Goal: Information Seeking & Learning: Learn about a topic

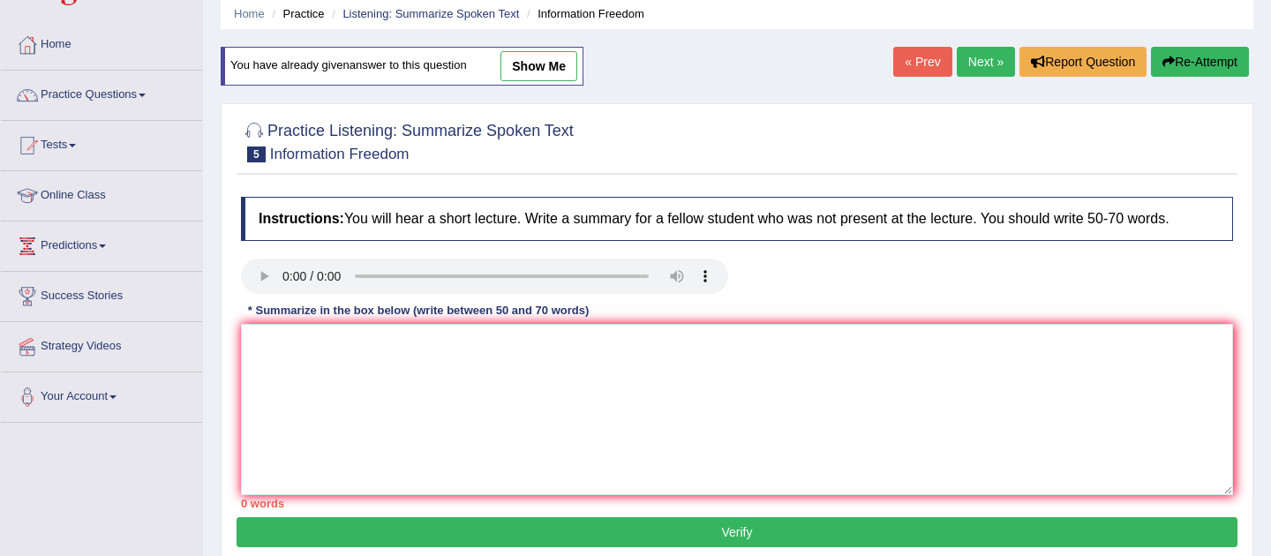
scroll to position [83, 0]
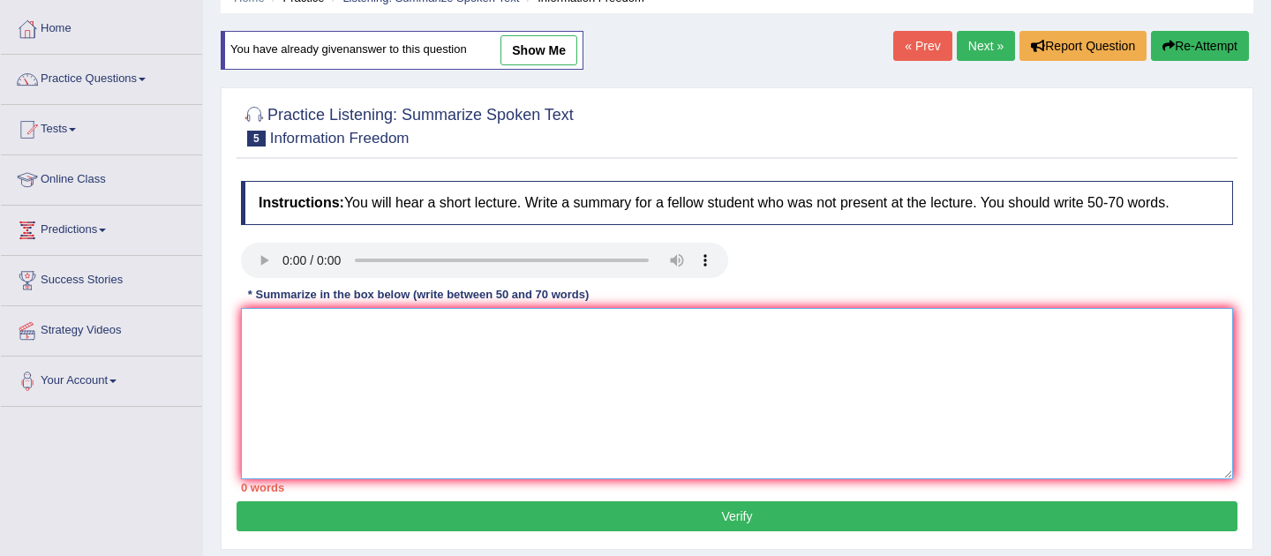
click at [631, 409] on textarea at bounding box center [737, 393] width 992 height 171
paste textarea "The speaker provided a comprehensive overview of the importance of information,…"
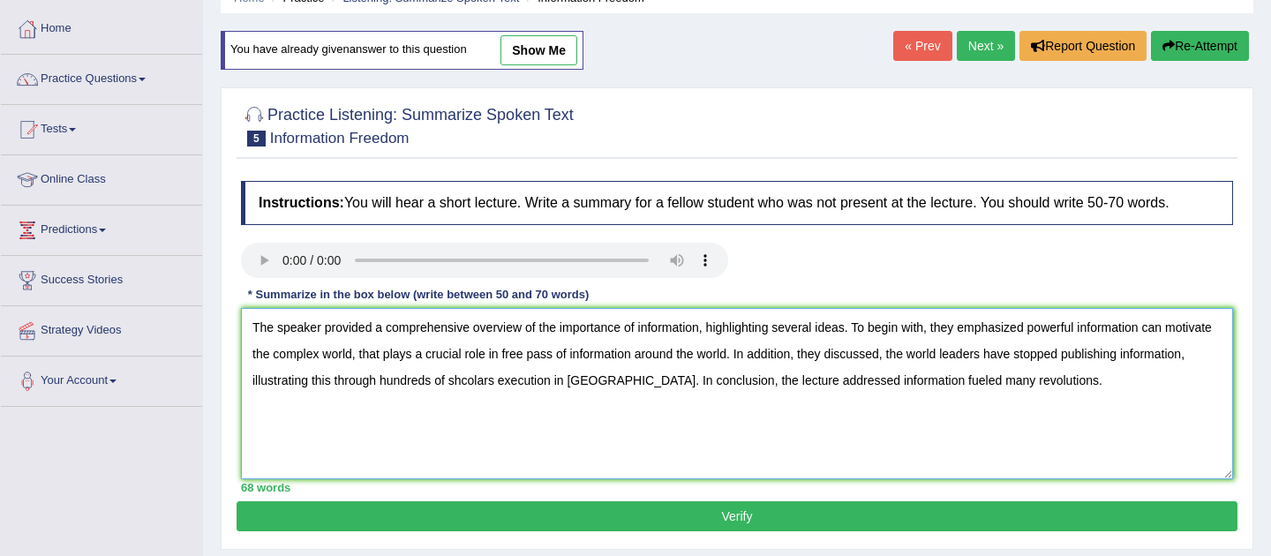
drag, startPoint x: 854, startPoint y: 329, endPoint x: 706, endPoint y: 328, distance: 147.5
click at [706, 328] on textarea "The speaker provided a comprehensive overview of the importance of information,…" at bounding box center [737, 393] width 992 height 171
drag, startPoint x: 599, startPoint y: 356, endPoint x: 507, endPoint y: 355, distance: 91.8
click at [507, 355] on textarea "The speaker provided a comprehensive overview of the importance of information.…" at bounding box center [737, 393] width 992 height 171
click at [417, 387] on textarea "The speaker provided a comprehensive overview of the importance of information.…" at bounding box center [737, 393] width 992 height 171
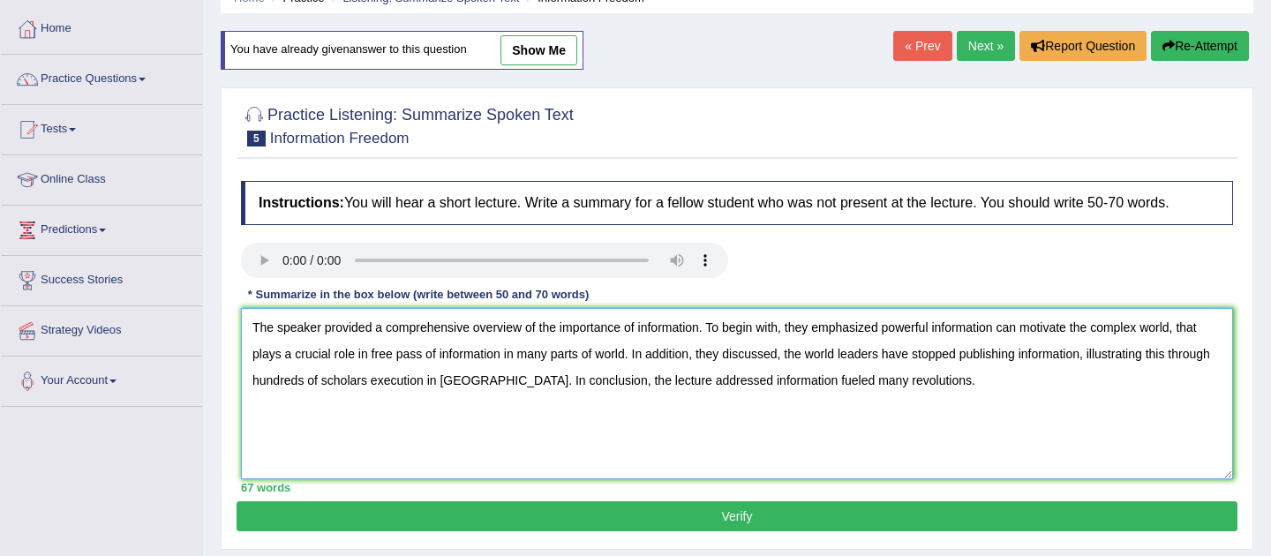
click at [831, 382] on textarea "The speaker provided a comprehensive overview of the importance of information.…" at bounding box center [737, 393] width 992 height 171
click at [939, 384] on textarea "The speaker provided a comprehensive overview of the importance of information.…" at bounding box center [737, 393] width 992 height 171
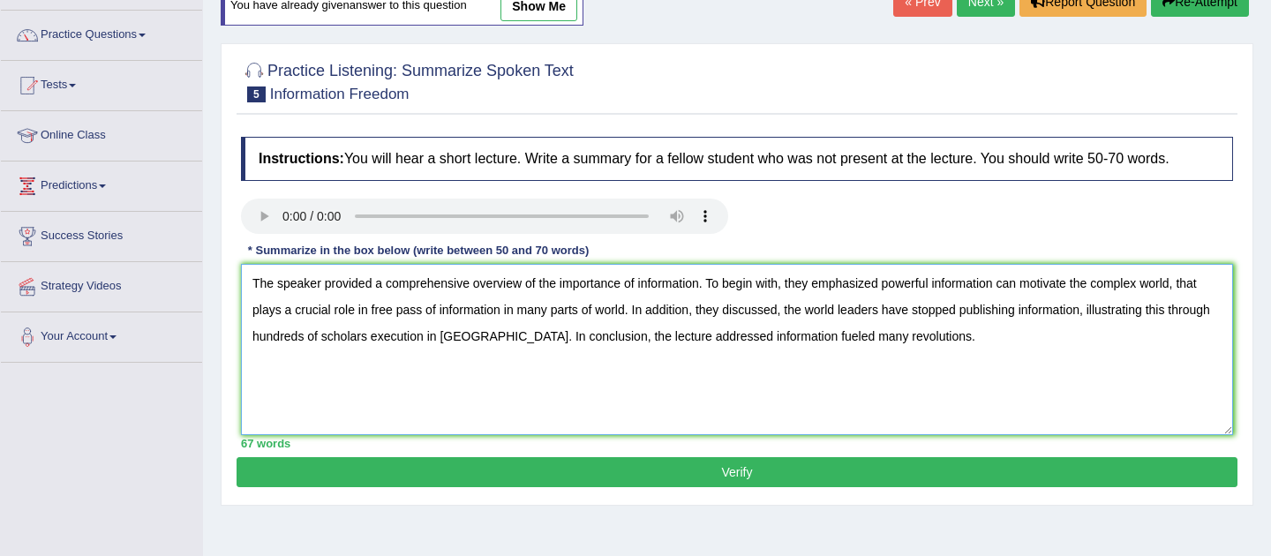
scroll to position [131, 0]
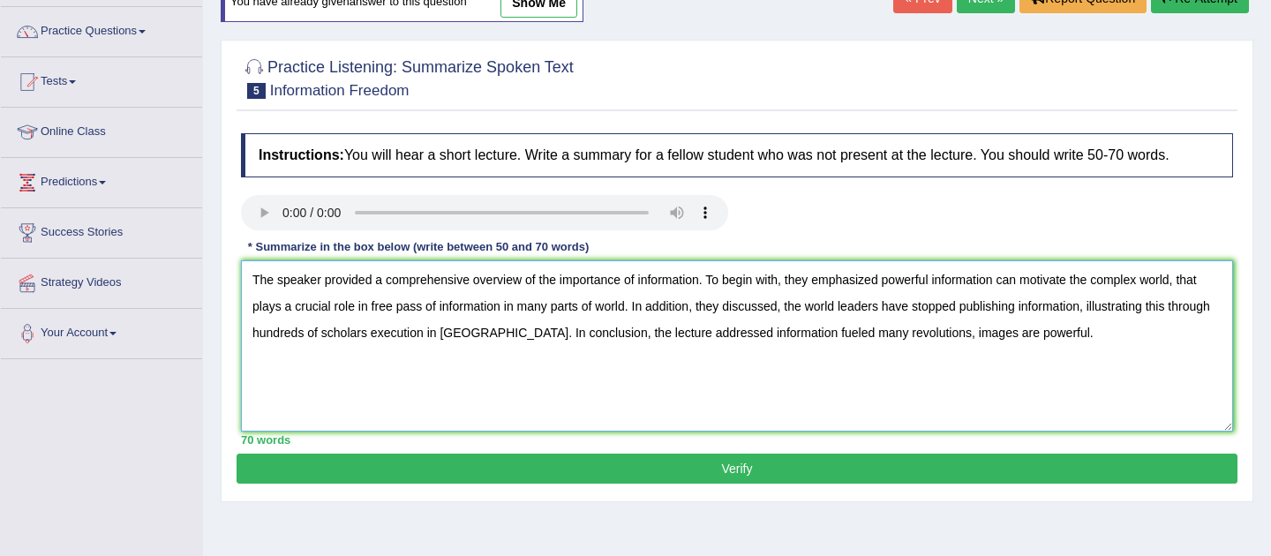
click at [933, 339] on textarea "The speaker provided a comprehensive overview of the importance of information.…" at bounding box center [737, 345] width 992 height 171
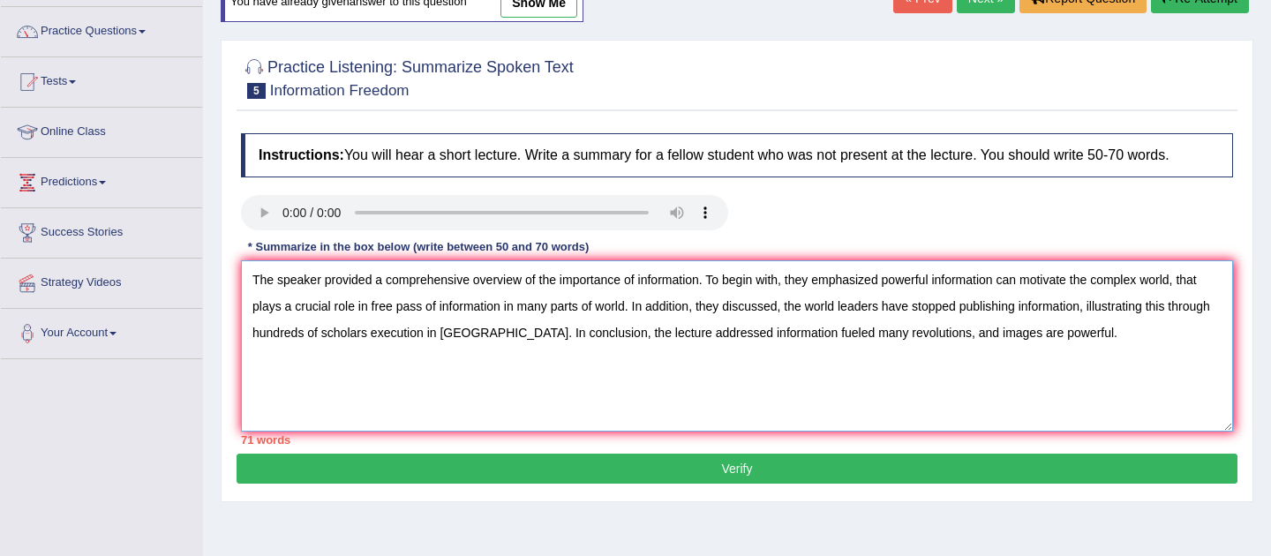
click at [1078, 343] on textarea "The speaker provided a comprehensive overview of the importance of information.…" at bounding box center [737, 345] width 992 height 171
click at [519, 340] on textarea "The speaker provided a comprehensive overview of the importance of information.…" at bounding box center [737, 345] width 992 height 171
click at [1027, 288] on textarea "The speaker provided a comprehensive overview of the importance of information.…" at bounding box center [737, 345] width 992 height 171
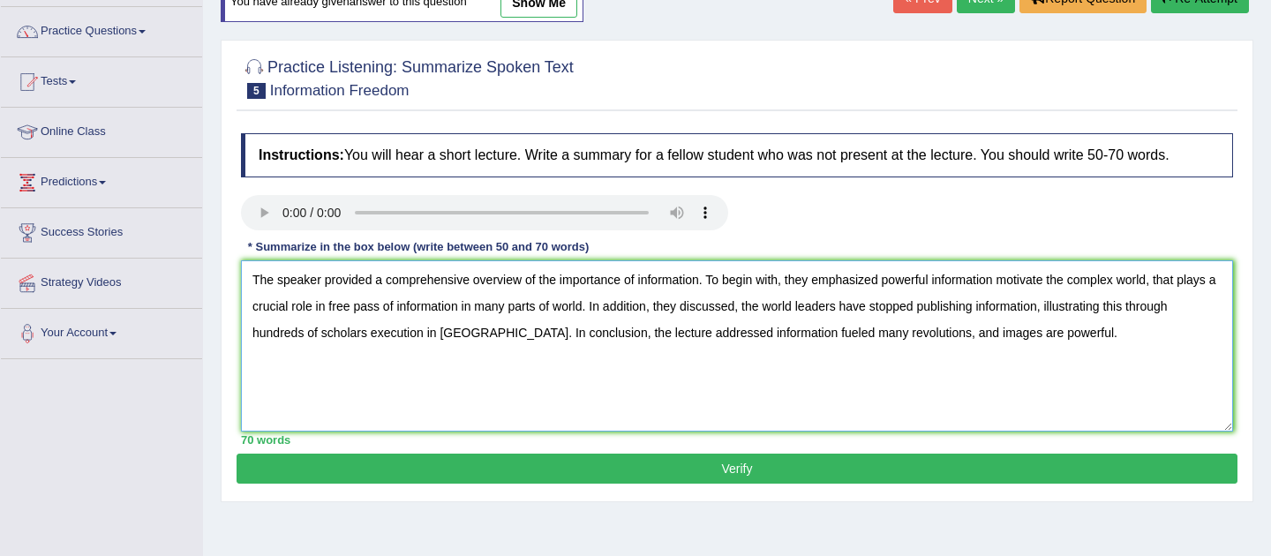
click at [1044, 332] on textarea "The speaker provided a comprehensive overview of the importance of information.…" at bounding box center [737, 345] width 992 height 171
type textarea "The speaker provided a comprehensive overview of the importance of information.…"
click at [737, 473] on button "Verify" at bounding box center [737, 469] width 1001 height 30
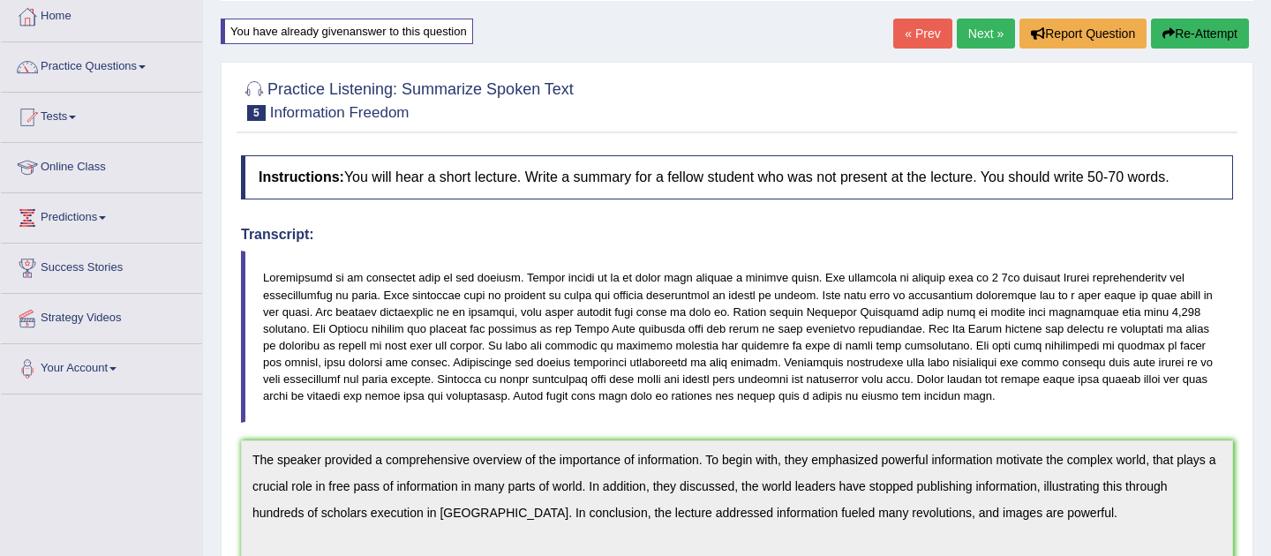
scroll to position [87, 0]
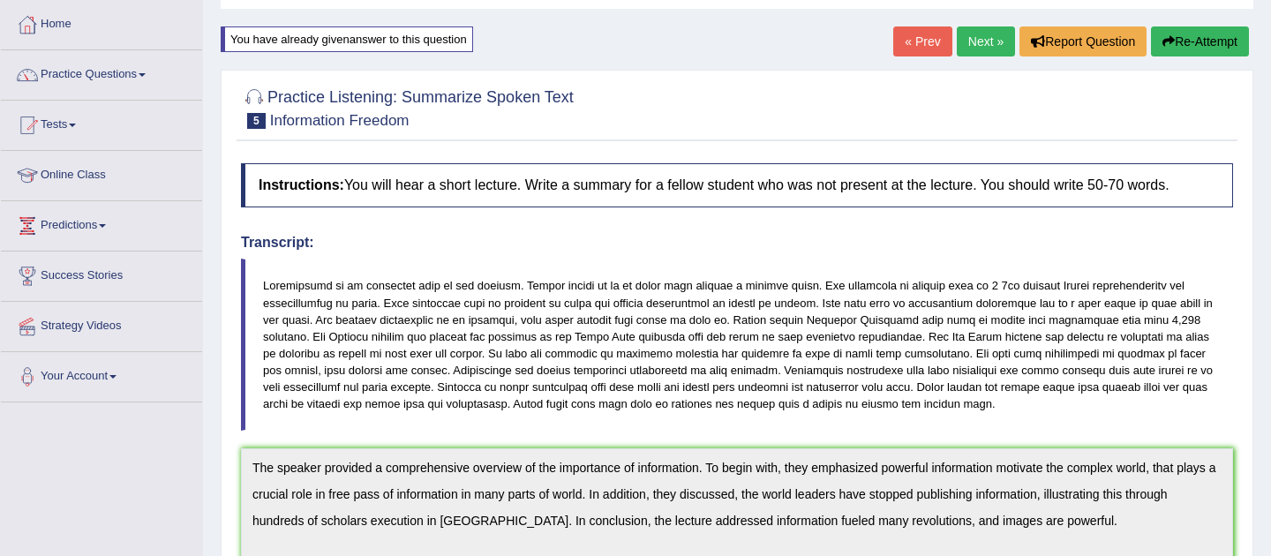
click at [977, 42] on link "Next »" at bounding box center [986, 41] width 58 height 30
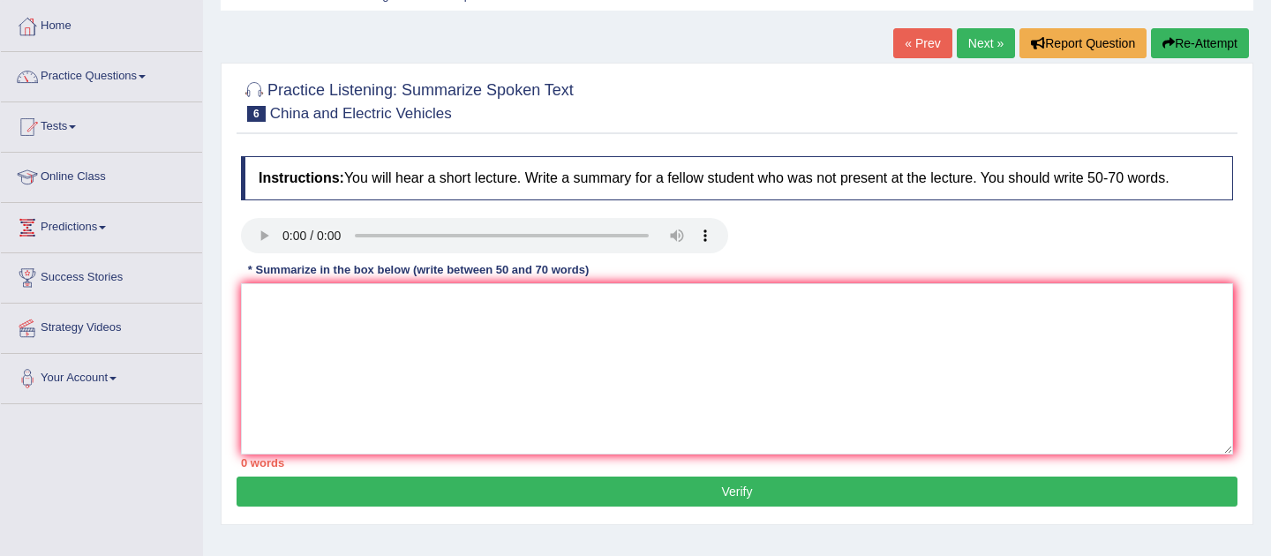
scroll to position [93, 0]
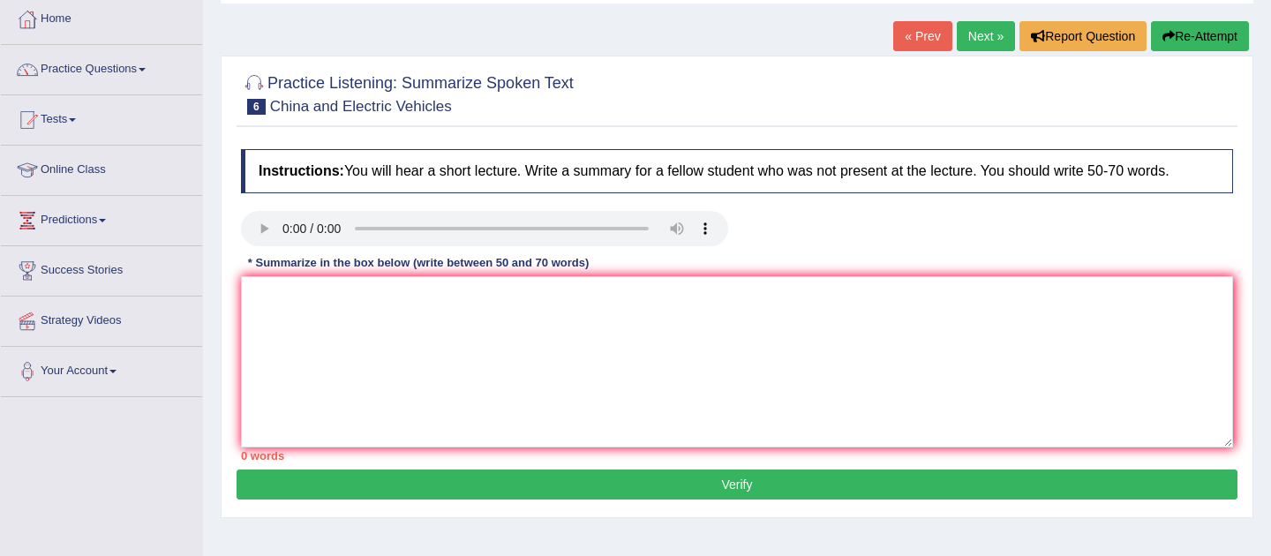
click at [986, 40] on link "Next »" at bounding box center [986, 36] width 58 height 30
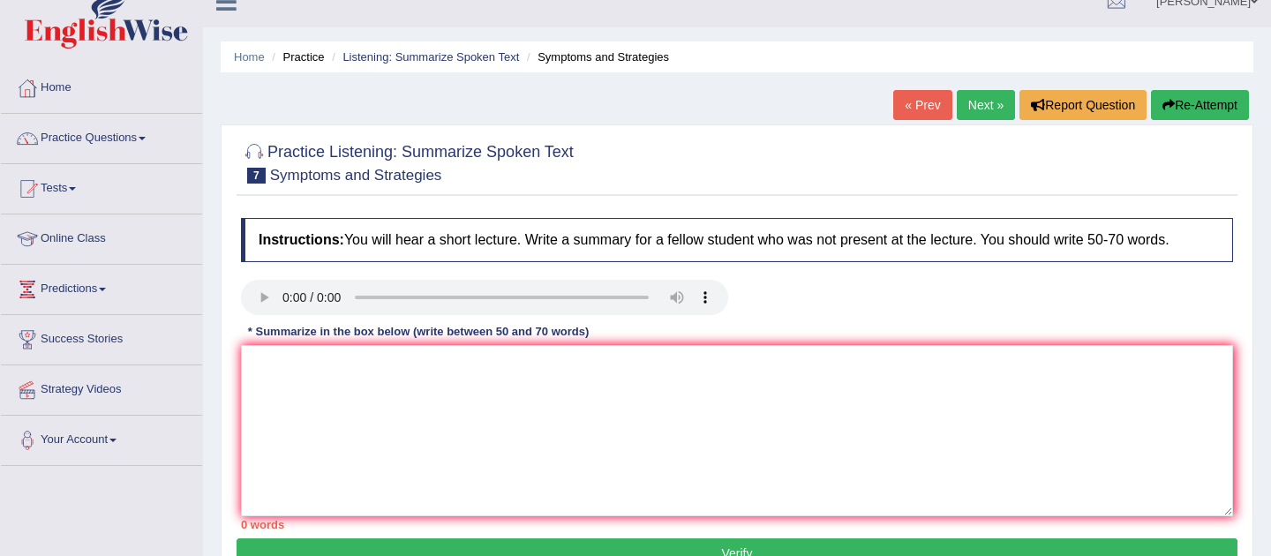
scroll to position [27, 0]
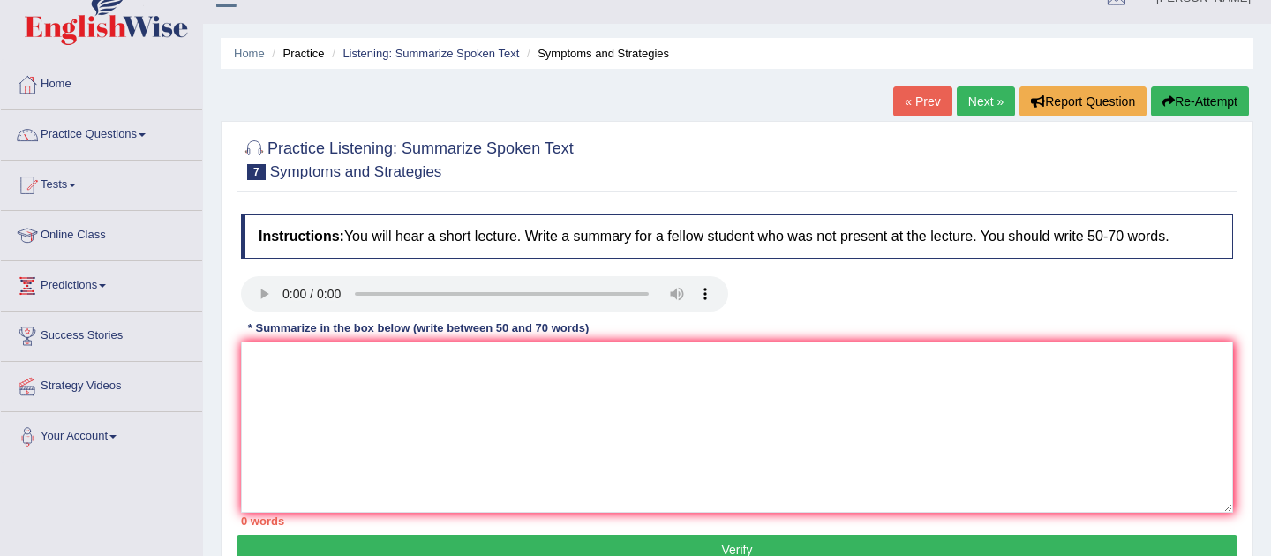
click at [972, 96] on link "Next »" at bounding box center [986, 102] width 58 height 30
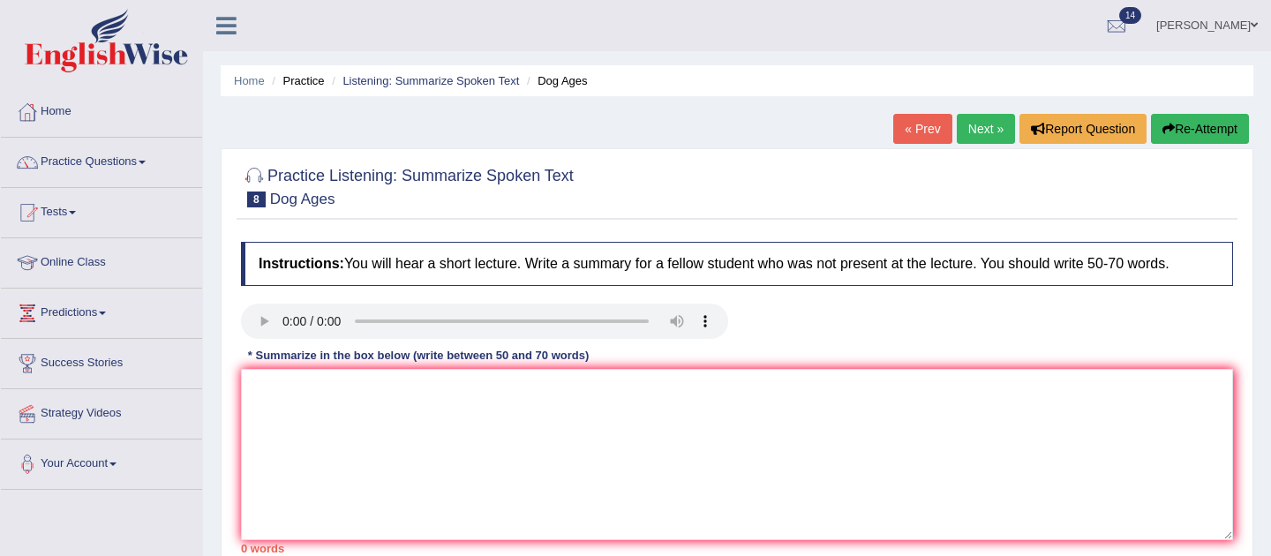
click at [929, 138] on link "« Prev" at bounding box center [923, 129] width 58 height 30
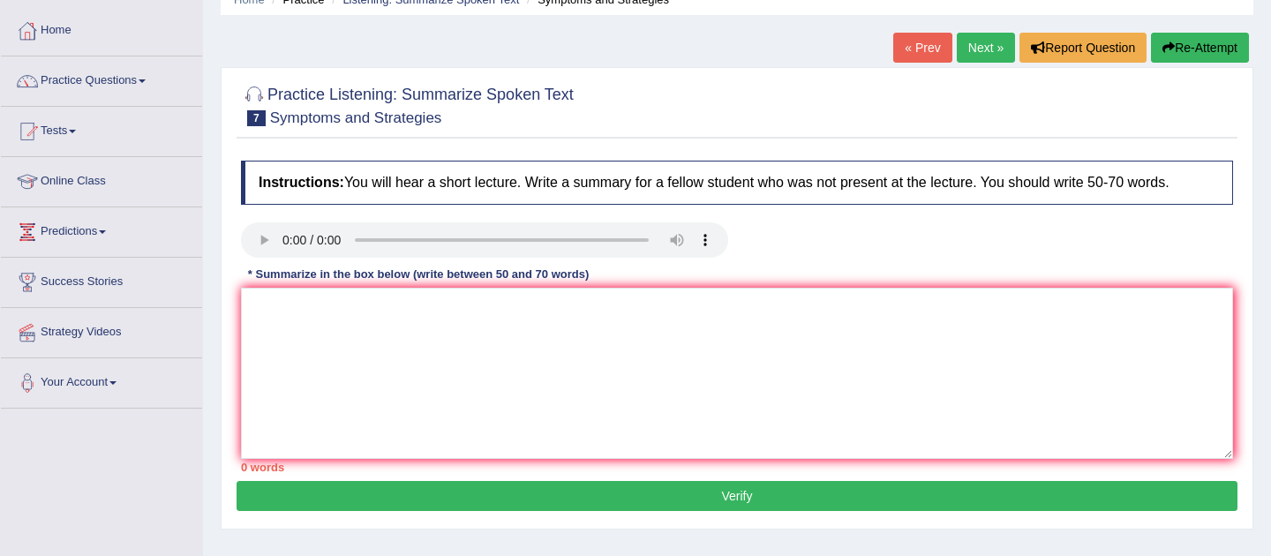
scroll to position [86, 0]
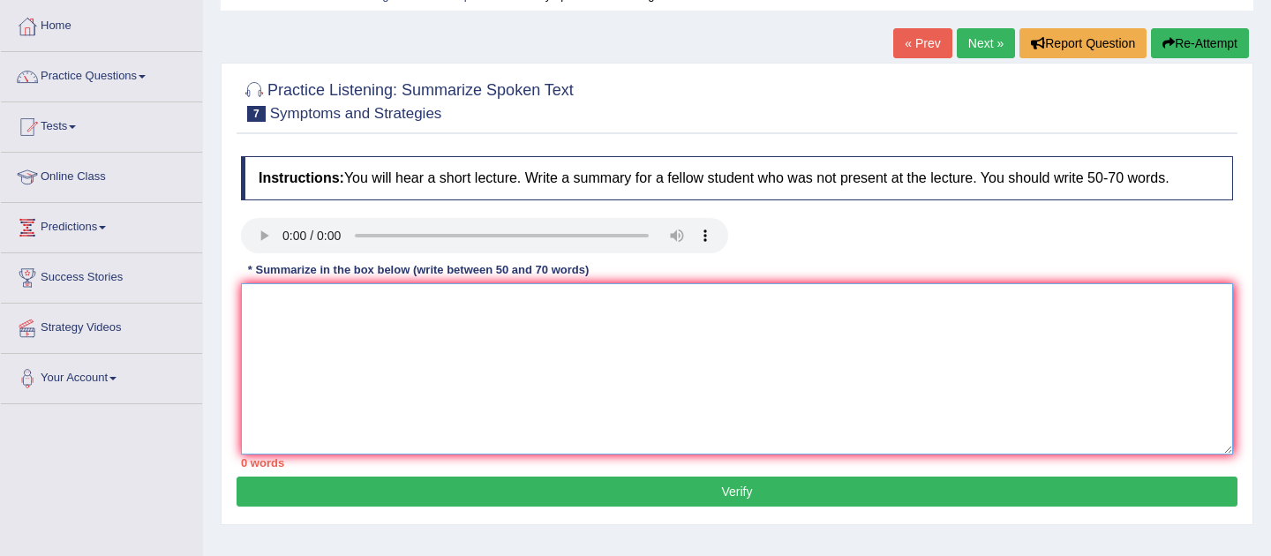
click at [615, 371] on textarea at bounding box center [737, 368] width 992 height 171
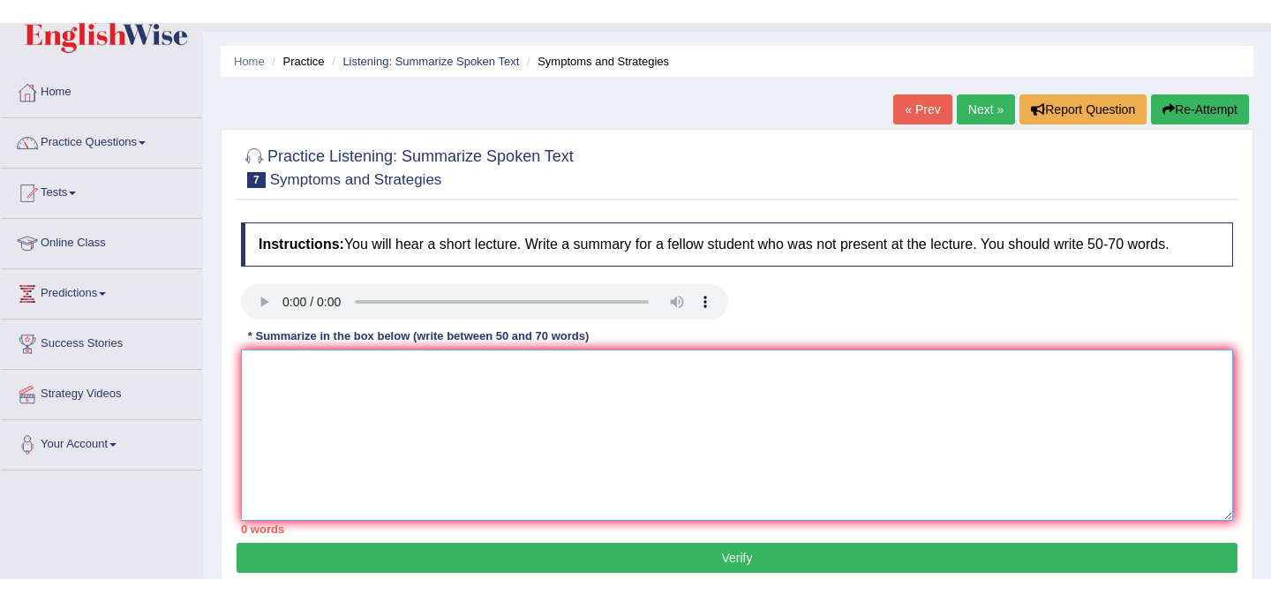
scroll to position [41, 0]
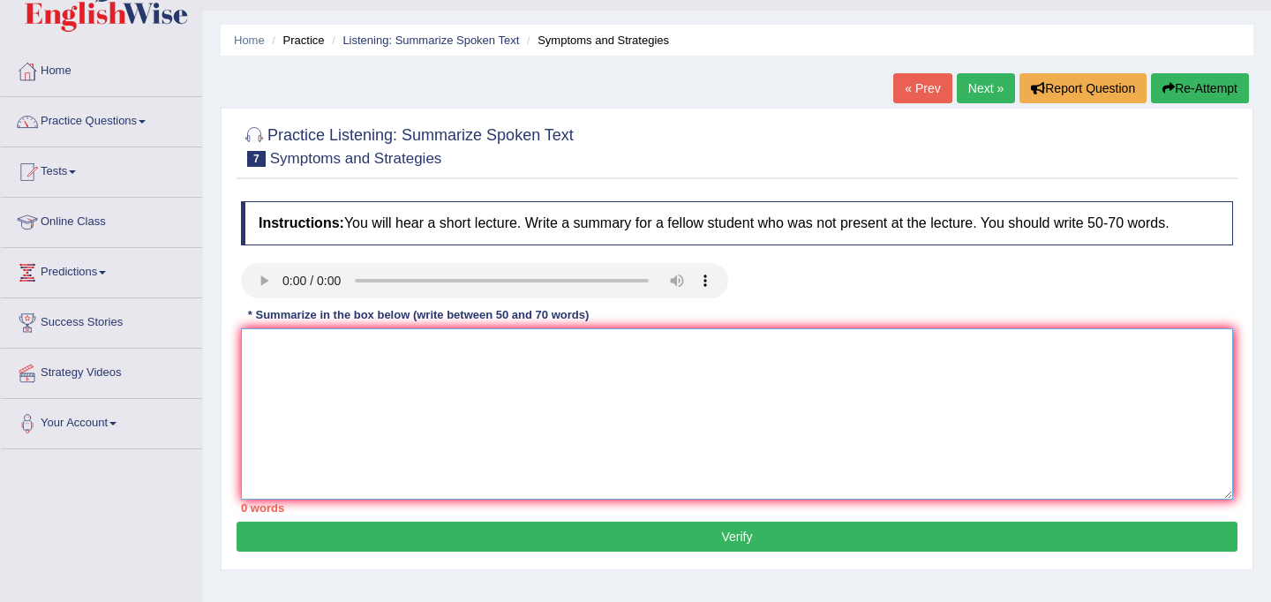
click at [341, 389] on textarea at bounding box center [737, 413] width 992 height 171
paste textarea "The speaker provided a comprehensive overview of Covid-19 virus and highlighted…"
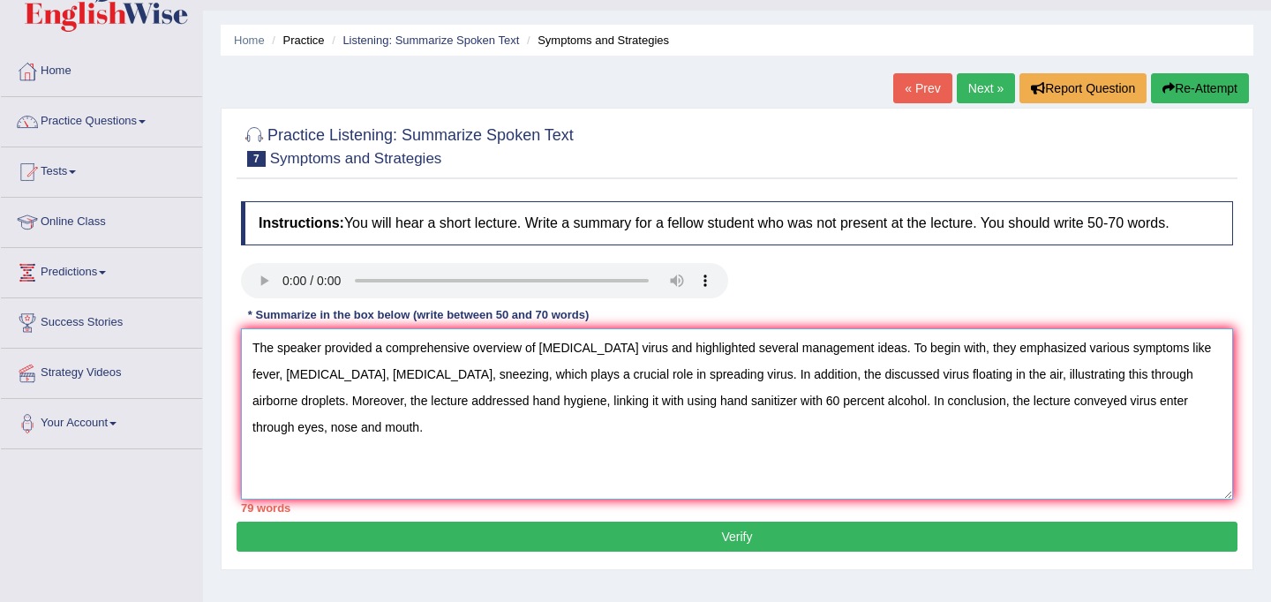
click at [1168, 349] on textarea "The speaker provided a comprehensive overview of Covid-19 virus and highlighted…" at bounding box center [737, 413] width 992 height 171
click at [1082, 351] on textarea "The speaker provided a comprehensive overview of Covid-19 virus and highlighted…" at bounding box center [737, 413] width 992 height 171
click at [1106, 353] on textarea "The speaker provided a comprehensive overview of Covid-19 virus and highlighted…" at bounding box center [737, 413] width 992 height 171
click at [409, 378] on textarea "The speaker provided a comprehensive overview of Covid-19 virus and highlighted…" at bounding box center [737, 413] width 992 height 171
click at [1202, 379] on textarea "The speaker provided a comprehensive overview of Covid-19 virus and highlighted…" at bounding box center [737, 413] width 992 height 171
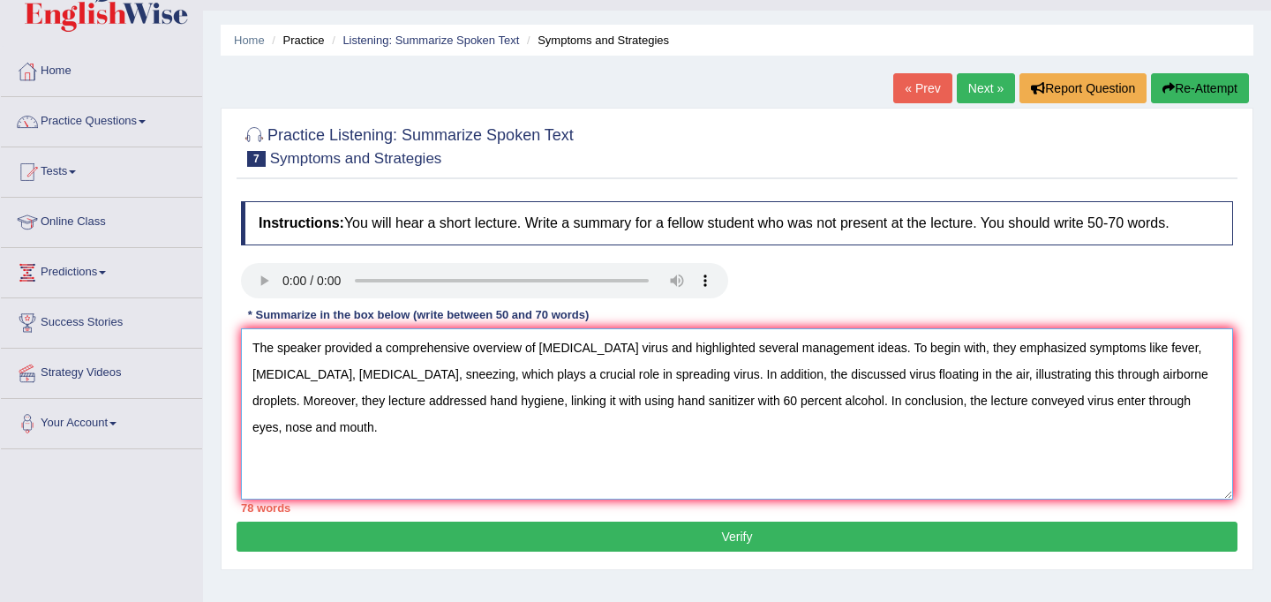
click at [290, 403] on textarea "The speaker provided a comprehensive overview of Covid-19 virus and highlighted…" at bounding box center [737, 413] width 992 height 171
drag, startPoint x: 466, startPoint y: 405, endPoint x: 394, endPoint y: 403, distance: 72.4
click at [394, 403] on textarea "The speaker provided a comprehensive overview of Covid-19 virus and highlighted…" at bounding box center [737, 413] width 992 height 171
drag, startPoint x: 752, startPoint y: 351, endPoint x: 650, endPoint y: 350, distance: 102.4
click at [650, 350] on textarea "The speaker provided a comprehensive overview of Covid-19 virus and highlighted…" at bounding box center [737, 413] width 992 height 171
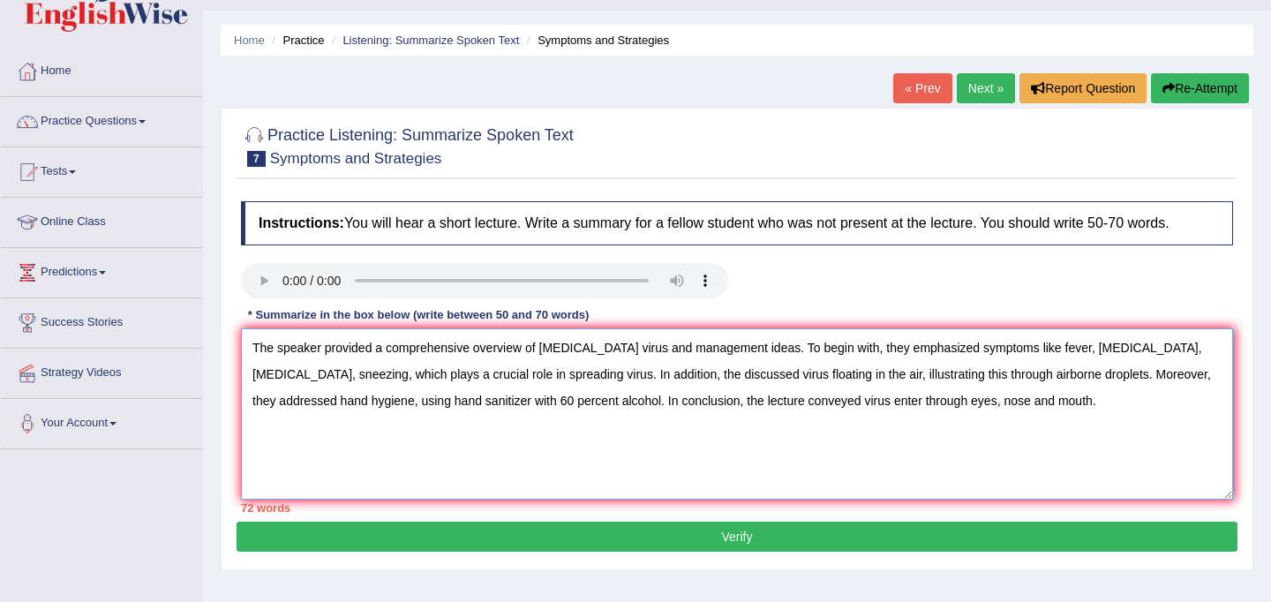
click at [907, 381] on textarea "The speaker provided a comprehensive overview of Covid-19 virus and management …" at bounding box center [737, 413] width 992 height 171
click at [647, 350] on textarea "The speaker provided a comprehensive overview of Covid-19 virus and management …" at bounding box center [737, 413] width 992 height 171
click at [941, 409] on textarea "The speaker provided a comprehensive overview of Covid-19 virus, and management…" at bounding box center [737, 413] width 992 height 171
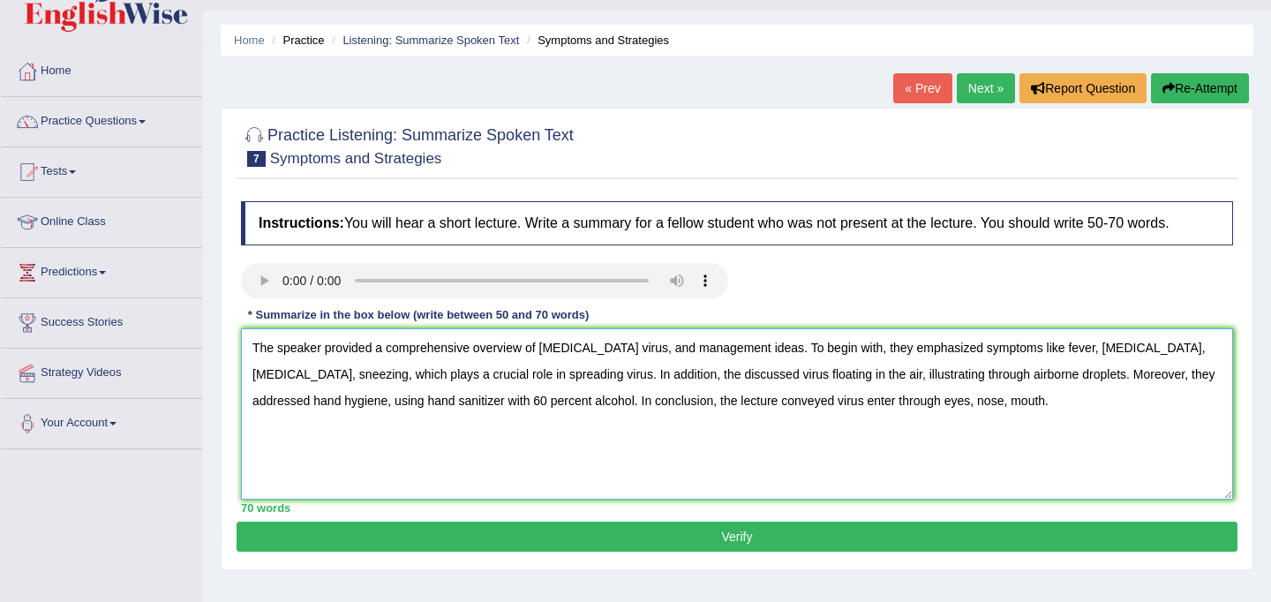
click at [978, 410] on textarea "The speaker provided a comprehensive overview of Covid-19 virus, and management…" at bounding box center [737, 413] width 992 height 171
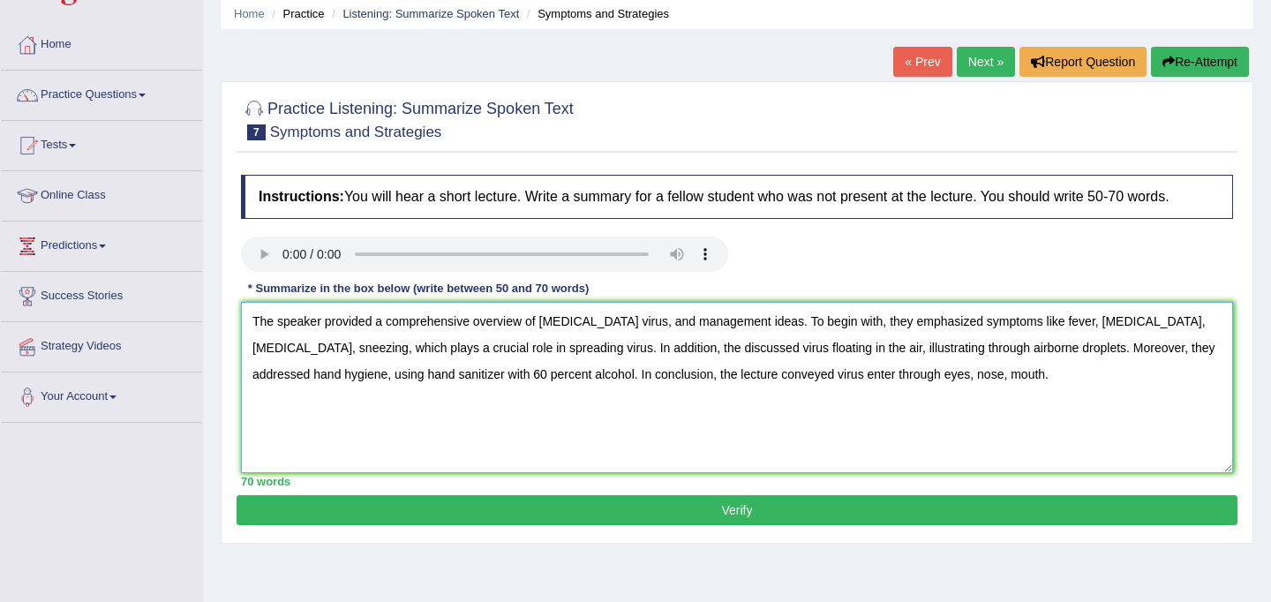
scroll to position [68, 0]
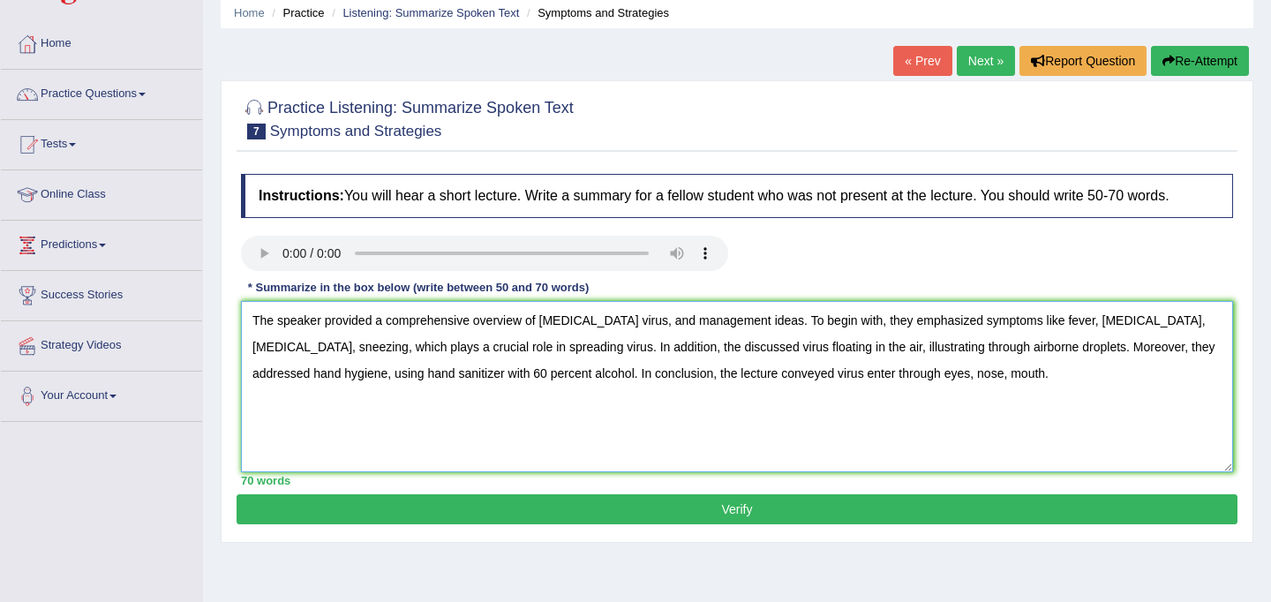
click at [569, 326] on textarea "The speaker provided a comprehensive overview of Covid-19 virus, and management…" at bounding box center [737, 386] width 992 height 171
click at [972, 372] on textarea "The speaker provided a comprehensive overview of COVID-19 virus, and management…" at bounding box center [737, 386] width 992 height 171
type textarea "The speaker provided a comprehensive overview of COVID-19 virus, and management…"
click at [753, 508] on button "Verify" at bounding box center [737, 509] width 1001 height 30
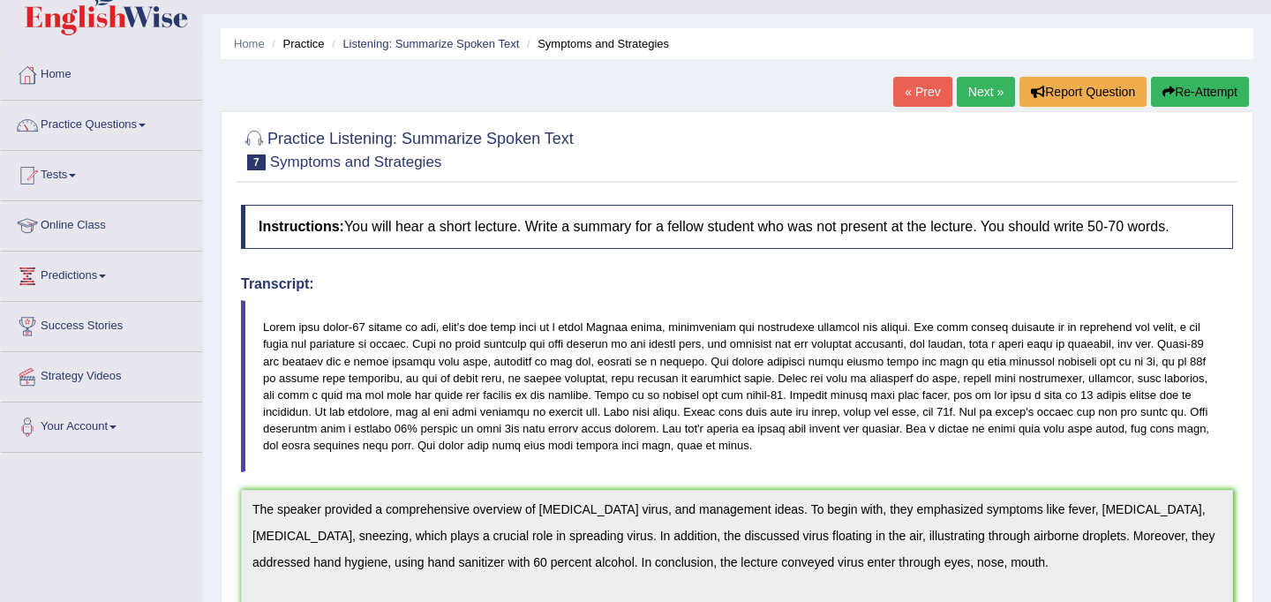
scroll to position [35, 0]
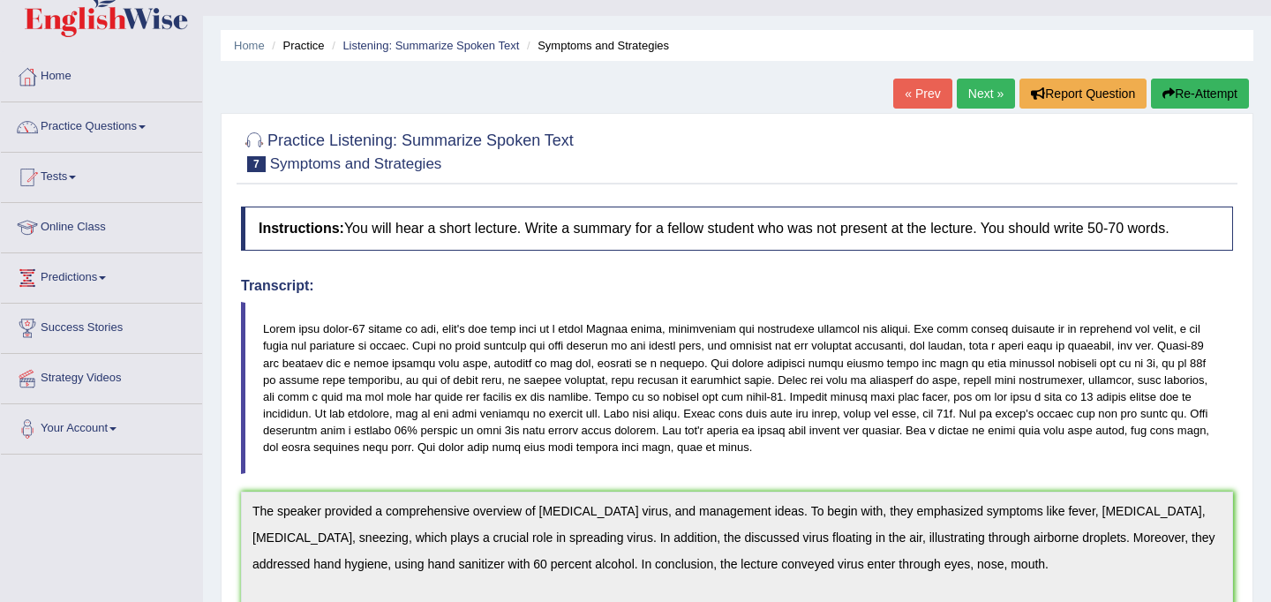
click at [980, 92] on link "Next »" at bounding box center [986, 94] width 58 height 30
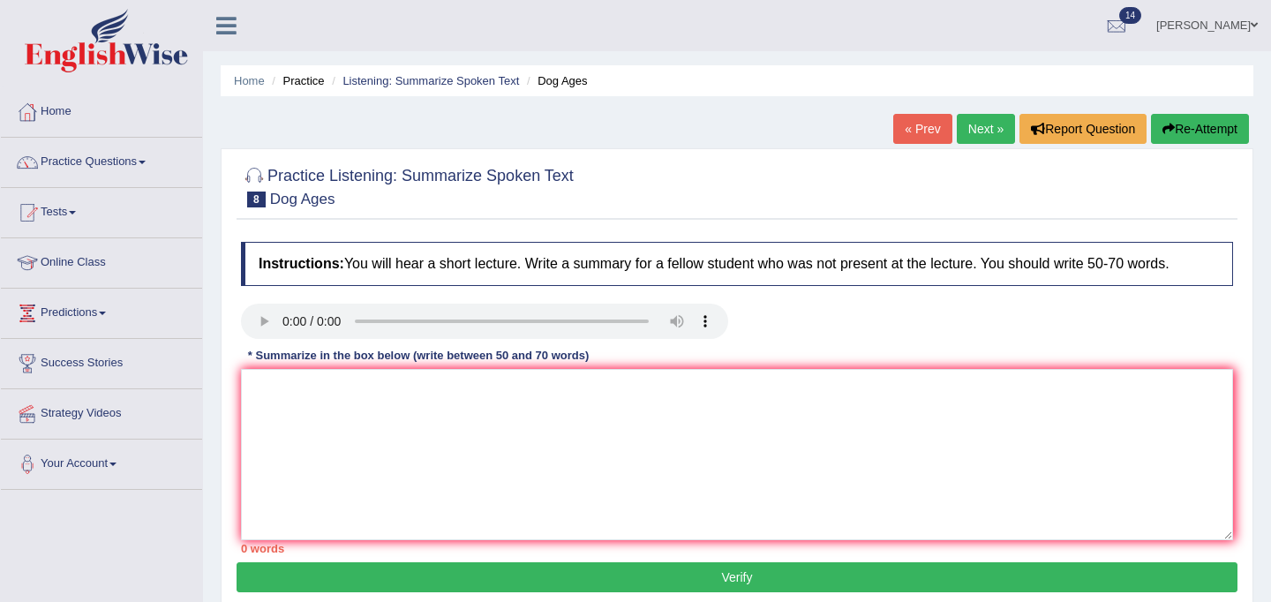
click at [973, 124] on link "Next »" at bounding box center [986, 129] width 58 height 30
click at [81, 163] on link "Practice Questions" at bounding box center [101, 160] width 201 height 44
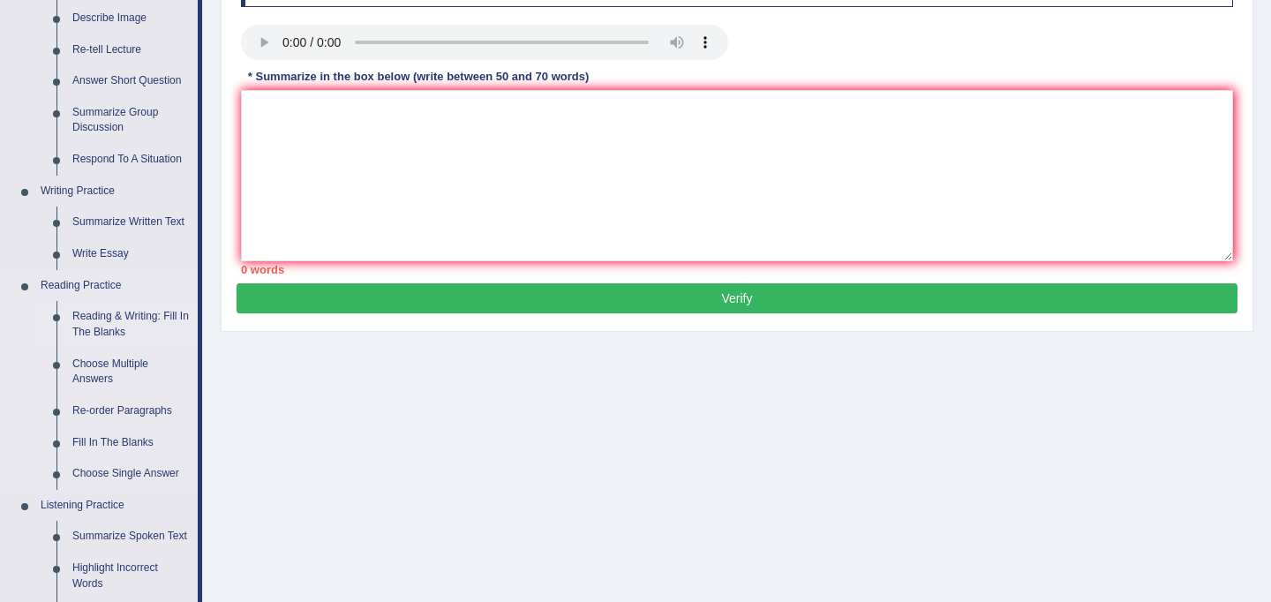
scroll to position [321, 0]
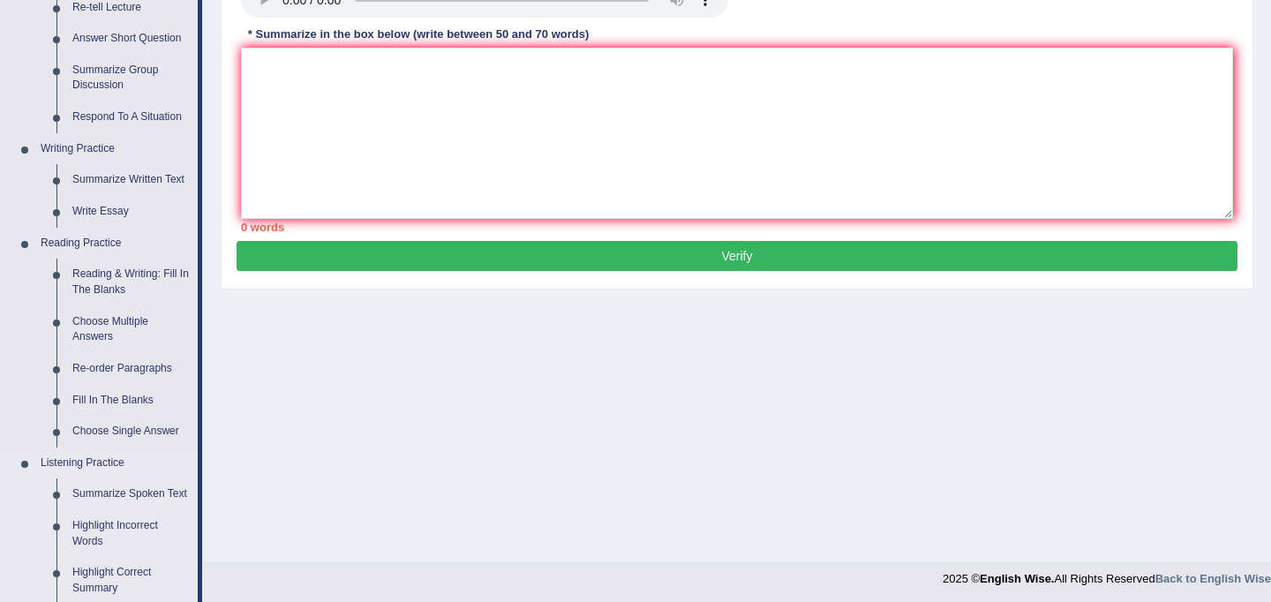
click at [118, 494] on link "Summarize Spoken Text" at bounding box center [130, 495] width 133 height 32
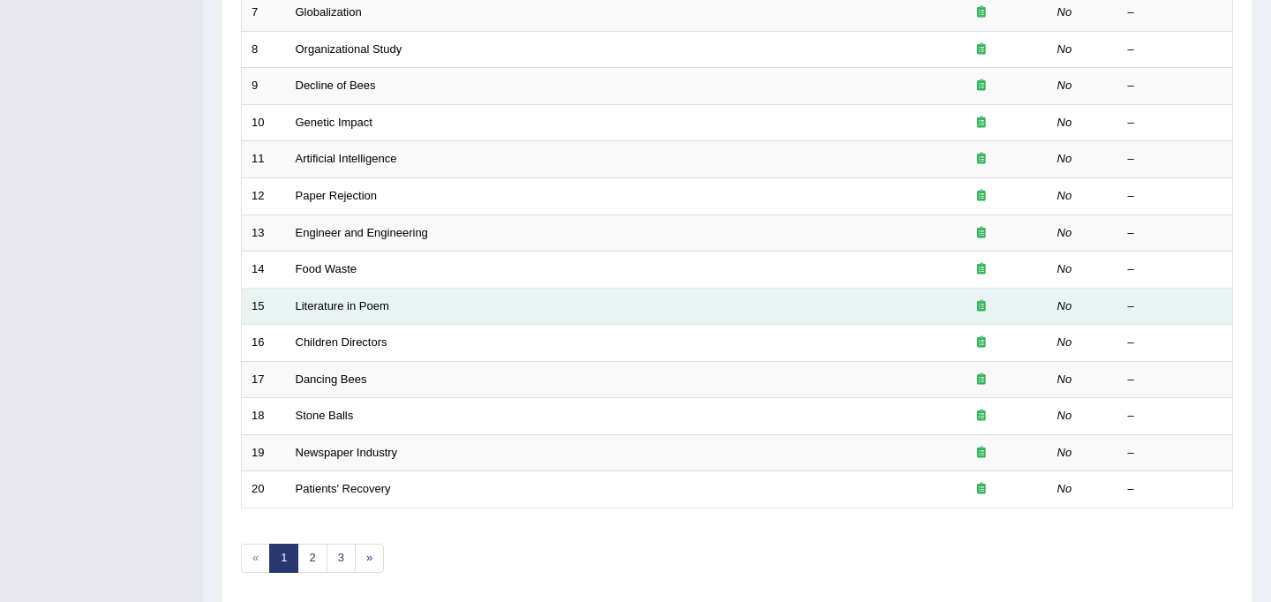
scroll to position [491, 0]
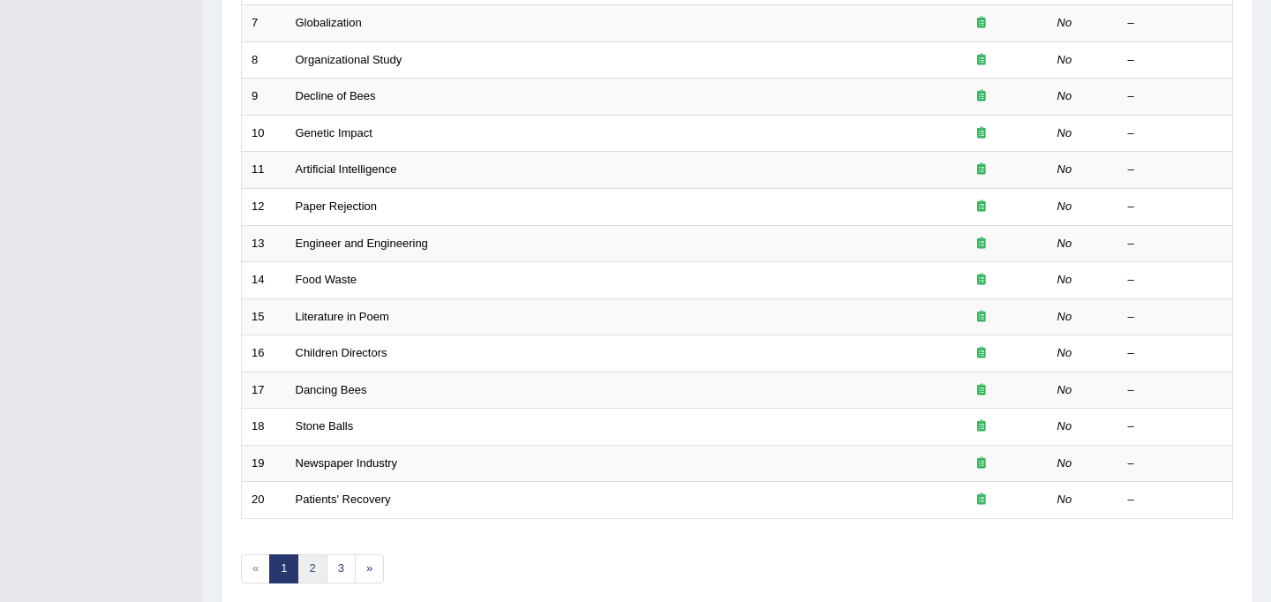
click at [313, 566] on link "2" at bounding box center [312, 568] width 29 height 29
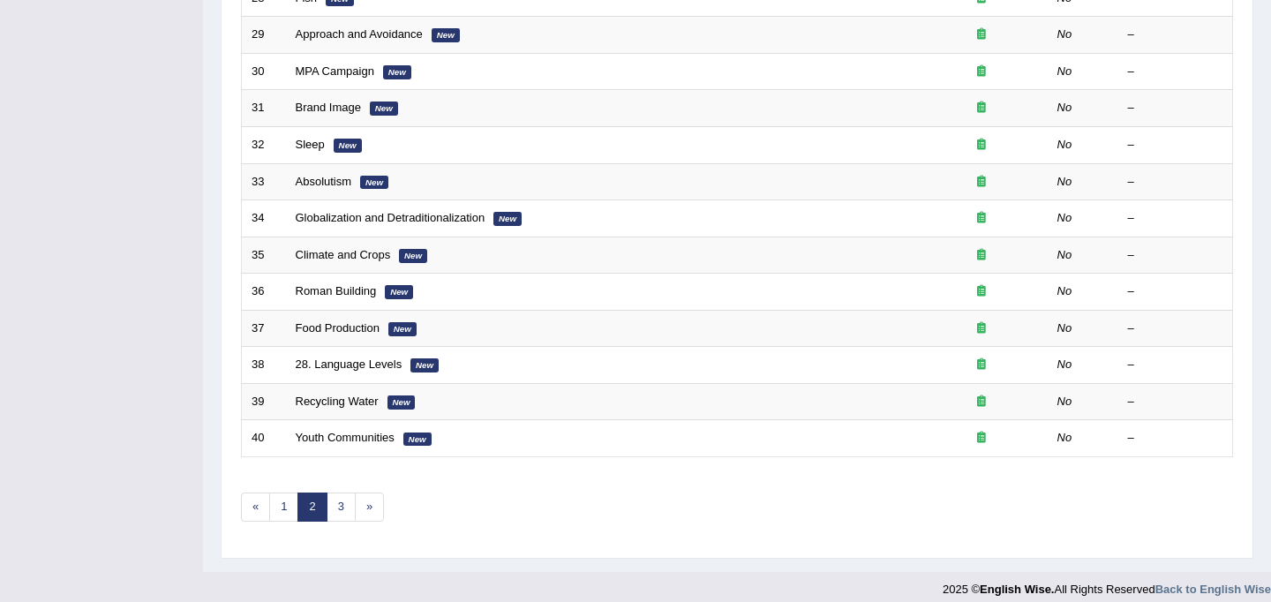
scroll to position [554, 0]
click at [343, 509] on link "3" at bounding box center [341, 506] width 29 height 29
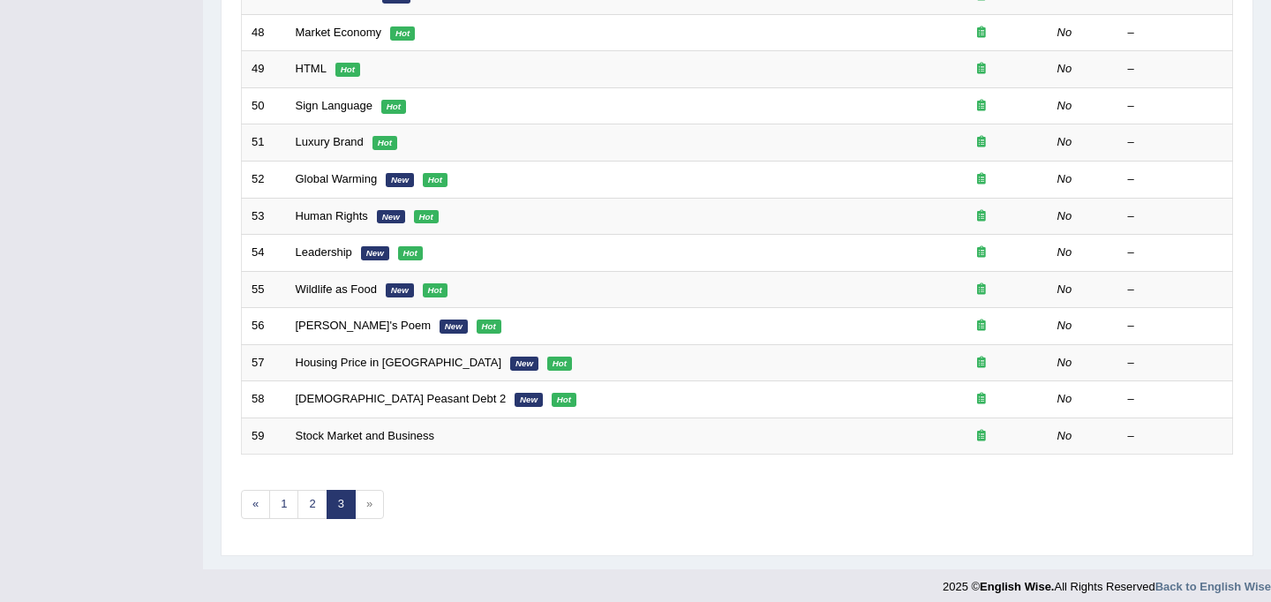
scroll to position [530, 0]
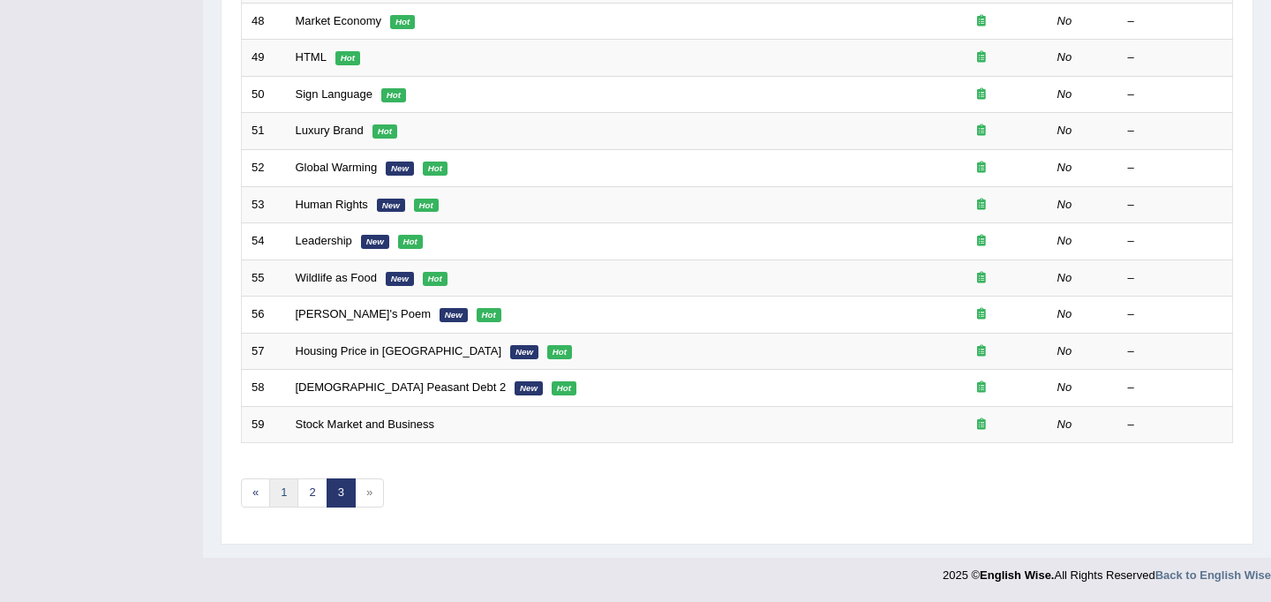
click at [279, 493] on link "1" at bounding box center [283, 493] width 29 height 29
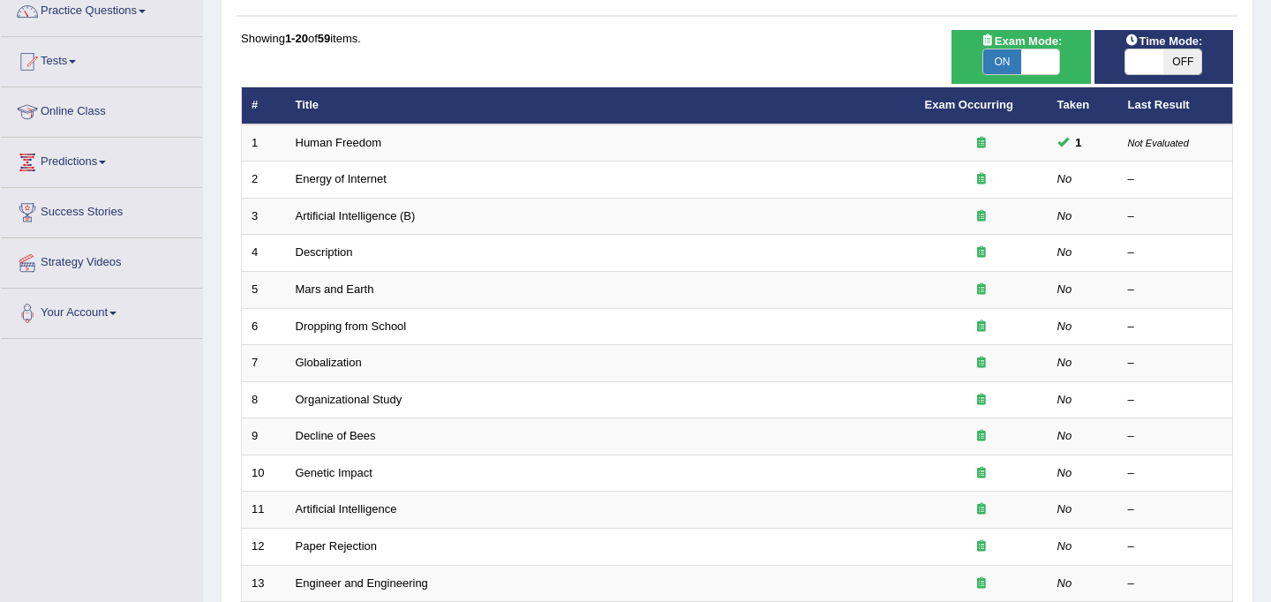
scroll to position [155, 0]
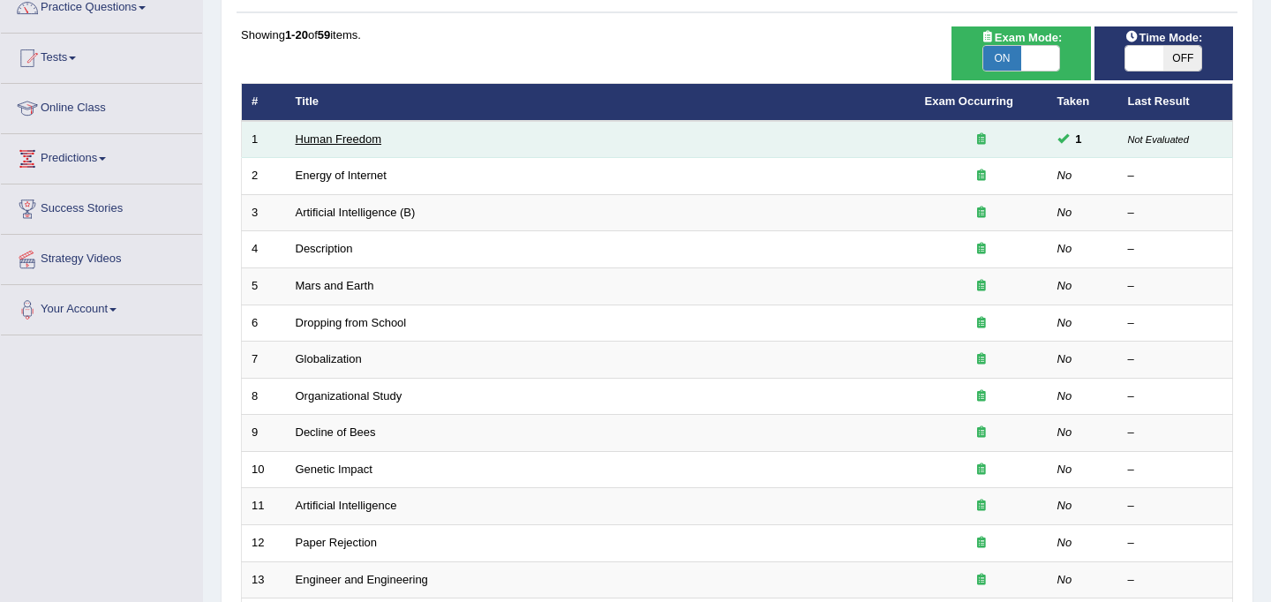
click at [345, 143] on link "Human Freedom" at bounding box center [339, 138] width 87 height 13
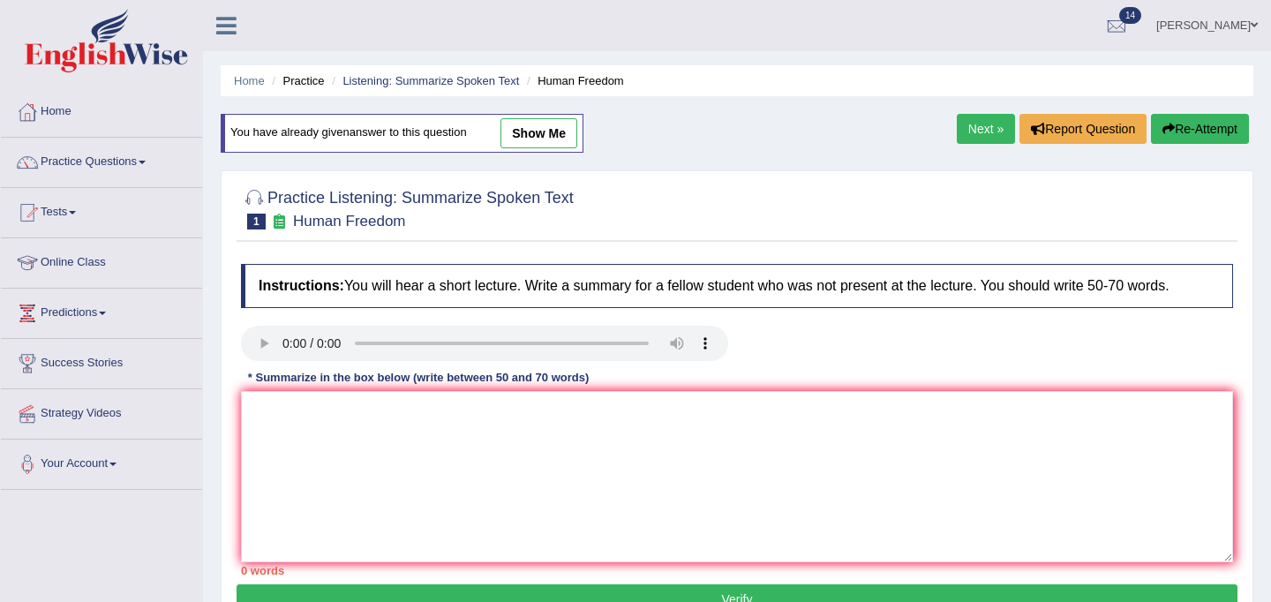
click at [980, 135] on link "Next »" at bounding box center [986, 129] width 58 height 30
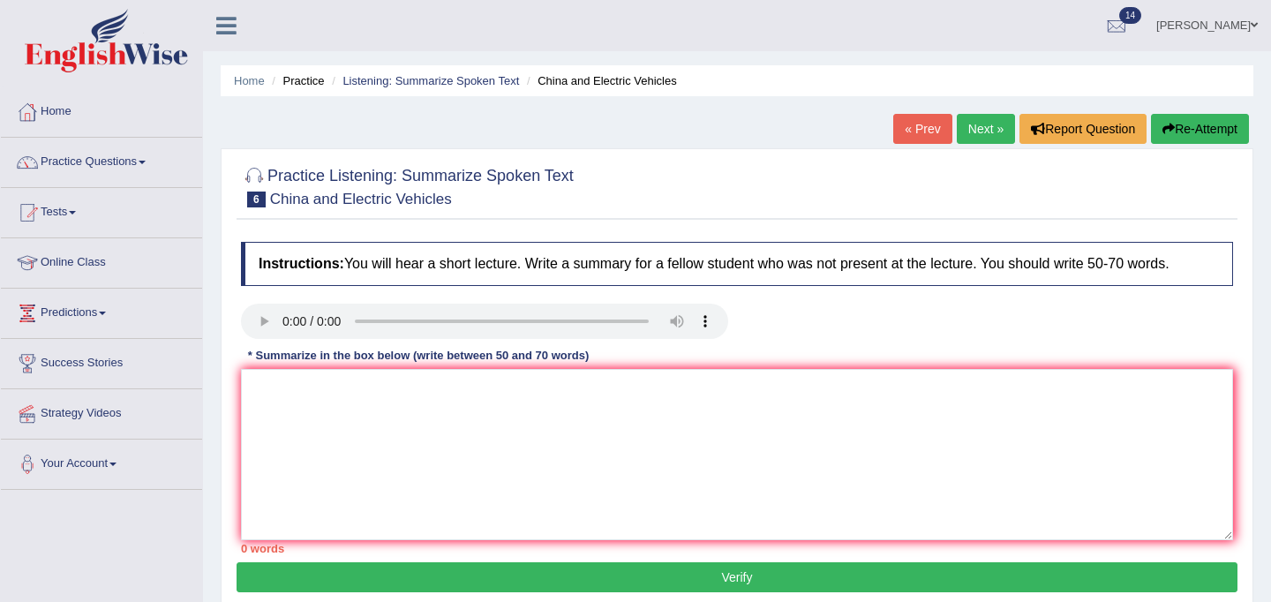
click at [980, 135] on link "Next »" at bounding box center [986, 129] width 58 height 30
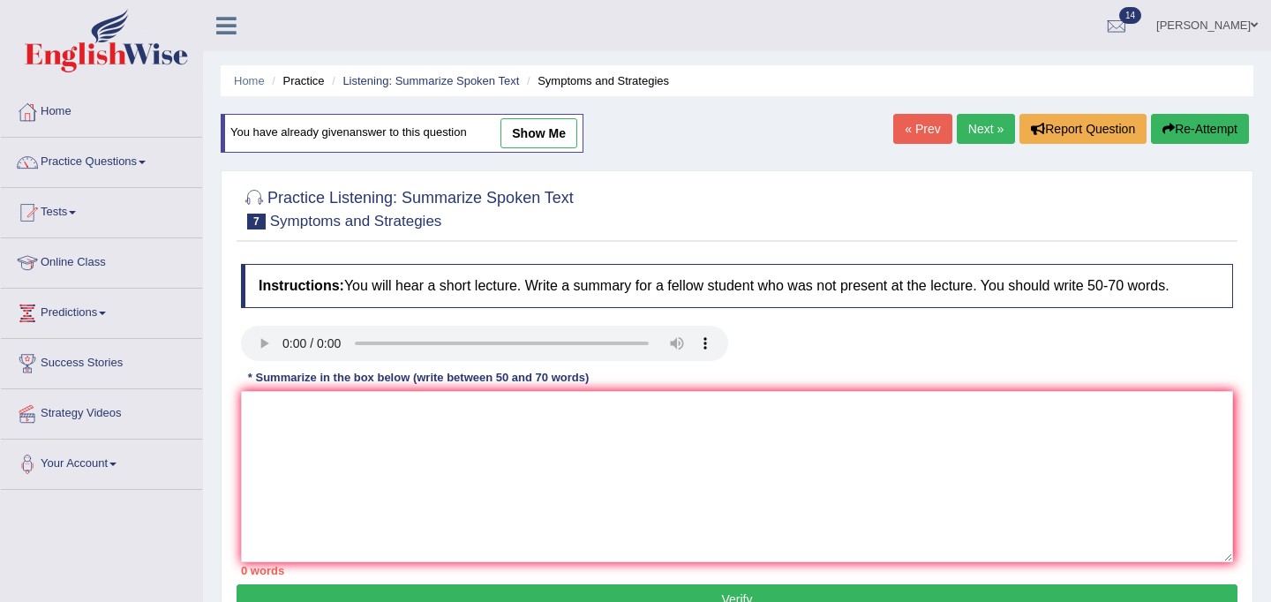
click at [979, 135] on link "Next »" at bounding box center [986, 129] width 58 height 30
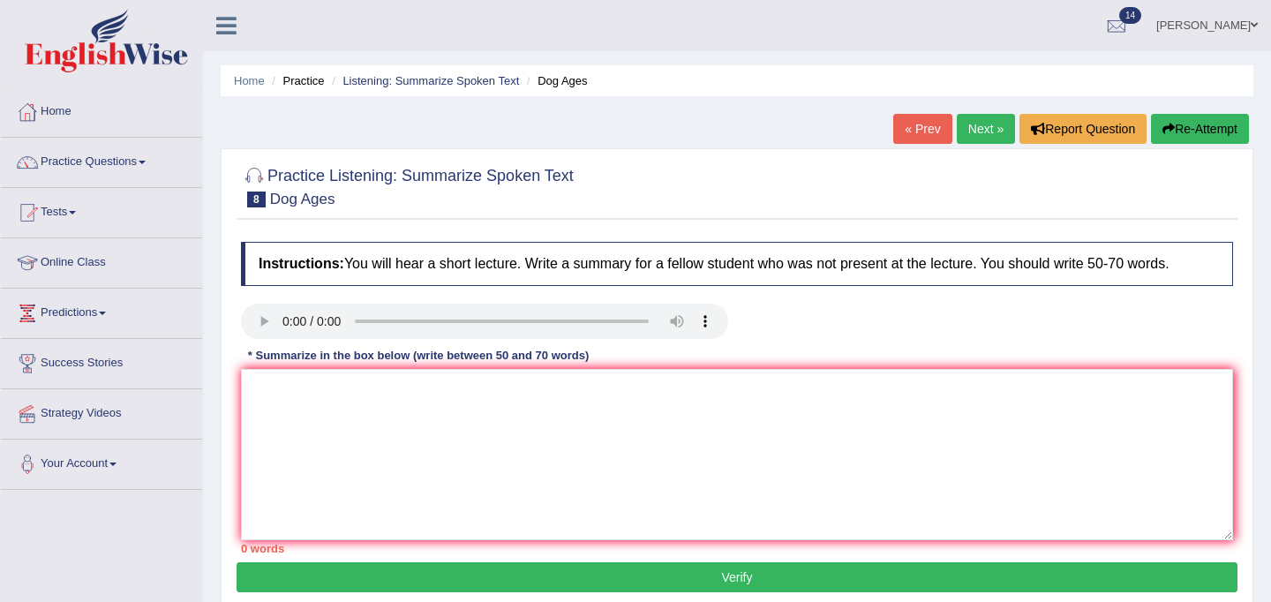
click at [979, 135] on link "Next »" at bounding box center [986, 129] width 58 height 30
click at [490, 438] on textarea at bounding box center [737, 454] width 992 height 171
paste textarea "The speaker provided a comprehensive overview of childcare subsidies, highlight…"
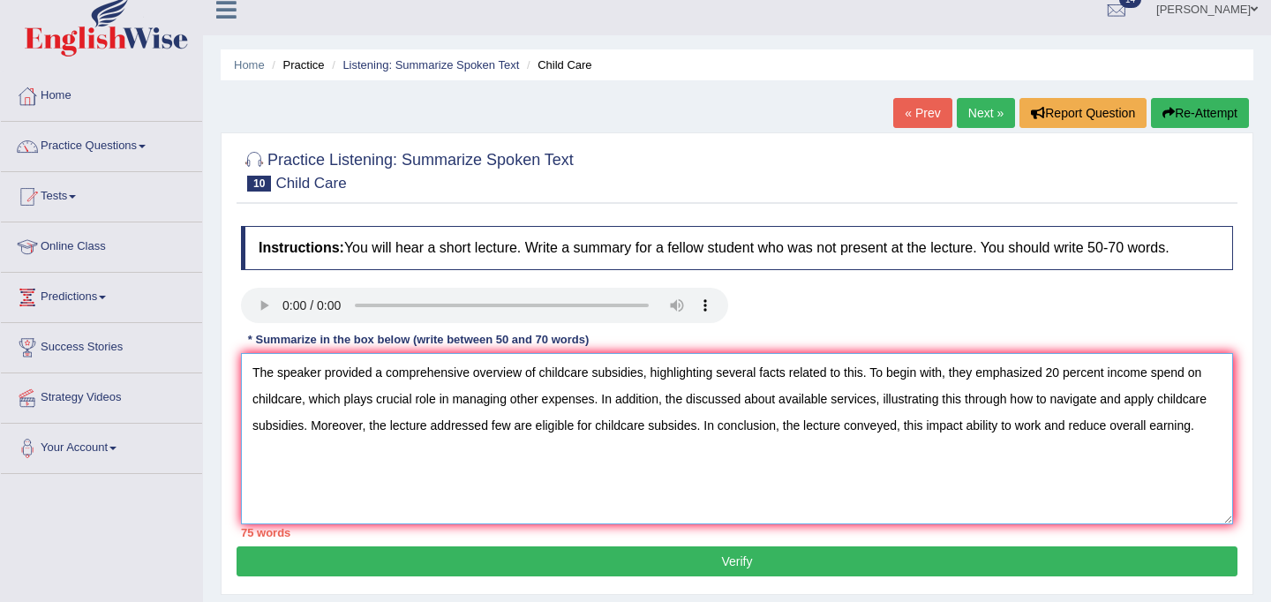
scroll to position [18, 0]
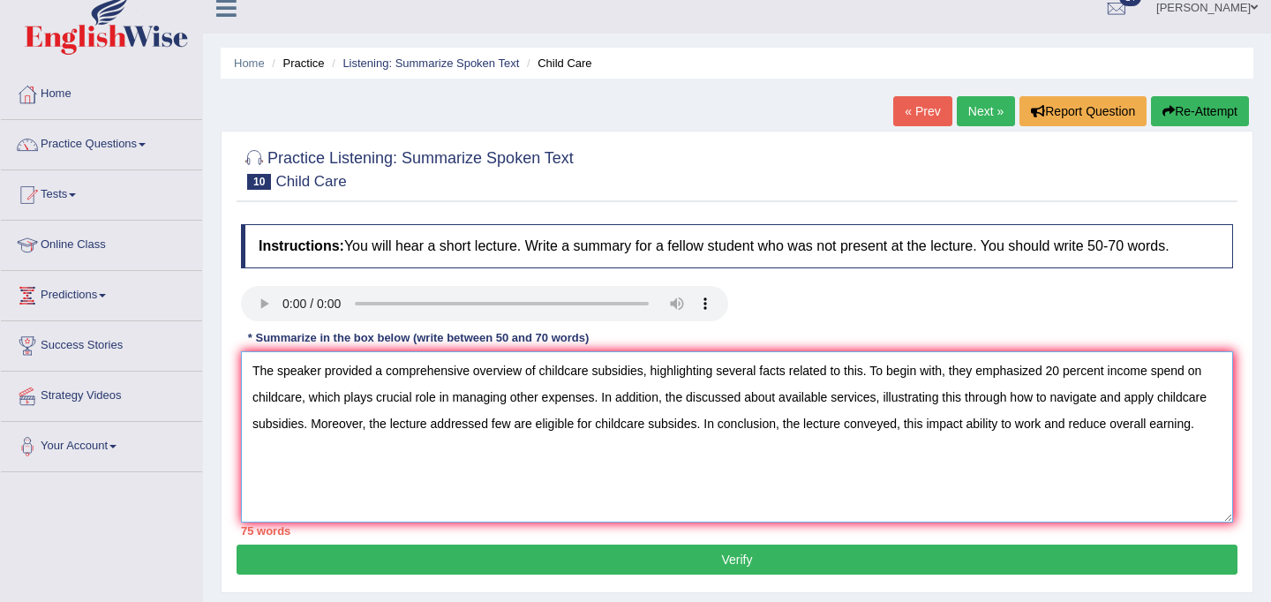
drag, startPoint x: 869, startPoint y: 376, endPoint x: 651, endPoint y: 378, distance: 218.1
click at [651, 378] on textarea "The speaker provided a comprehensive overview of childcare subsidies, highlight…" at bounding box center [737, 436] width 992 height 171
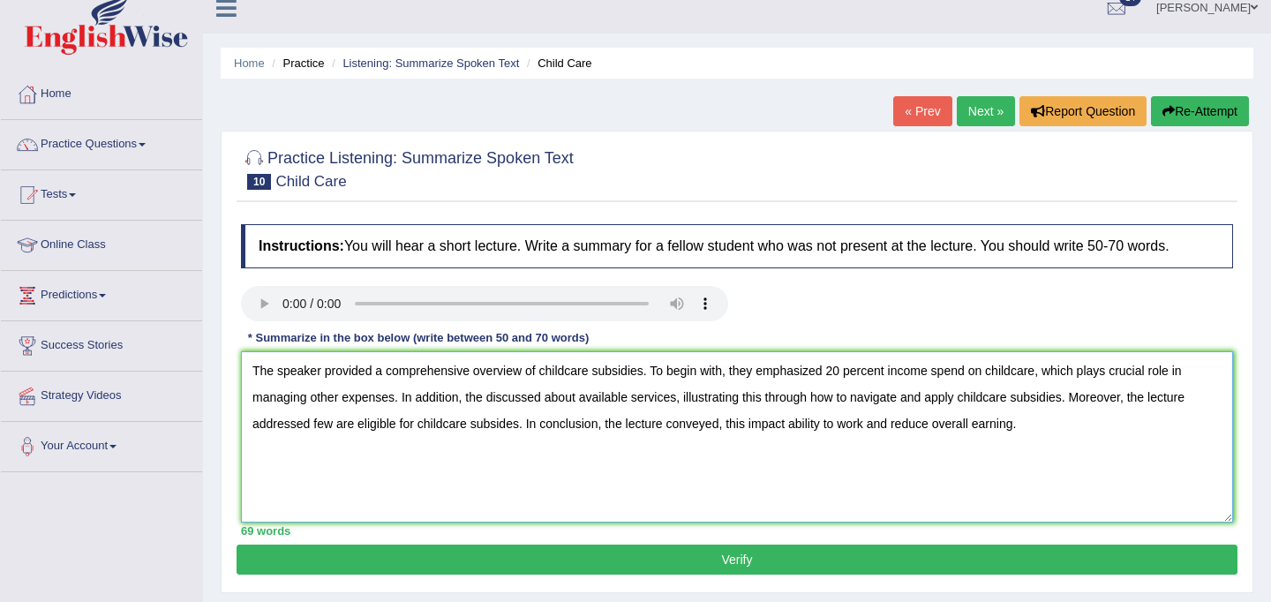
click at [1037, 435] on textarea "The speaker provided a comprehensive overview of childcare subsidies. To begin …" at bounding box center [737, 436] width 992 height 171
click at [842, 371] on textarea "The speaker provided a comprehensive overview of childcare subsidies. To begin …" at bounding box center [737, 436] width 992 height 171
type textarea "The speaker provided a comprehensive overview of childcare subsidies. To begin …"
click at [1047, 433] on textarea "The speaker provided a comprehensive overview of childcare subsidies. To begin …" at bounding box center [737, 436] width 992 height 171
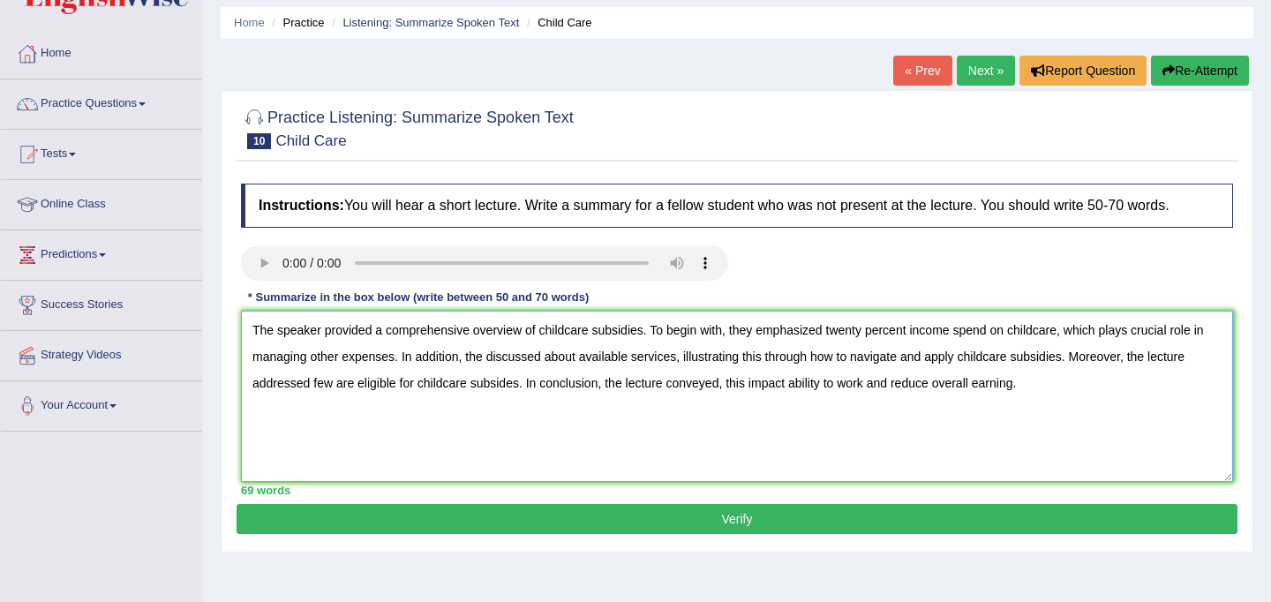
scroll to position [59, 0]
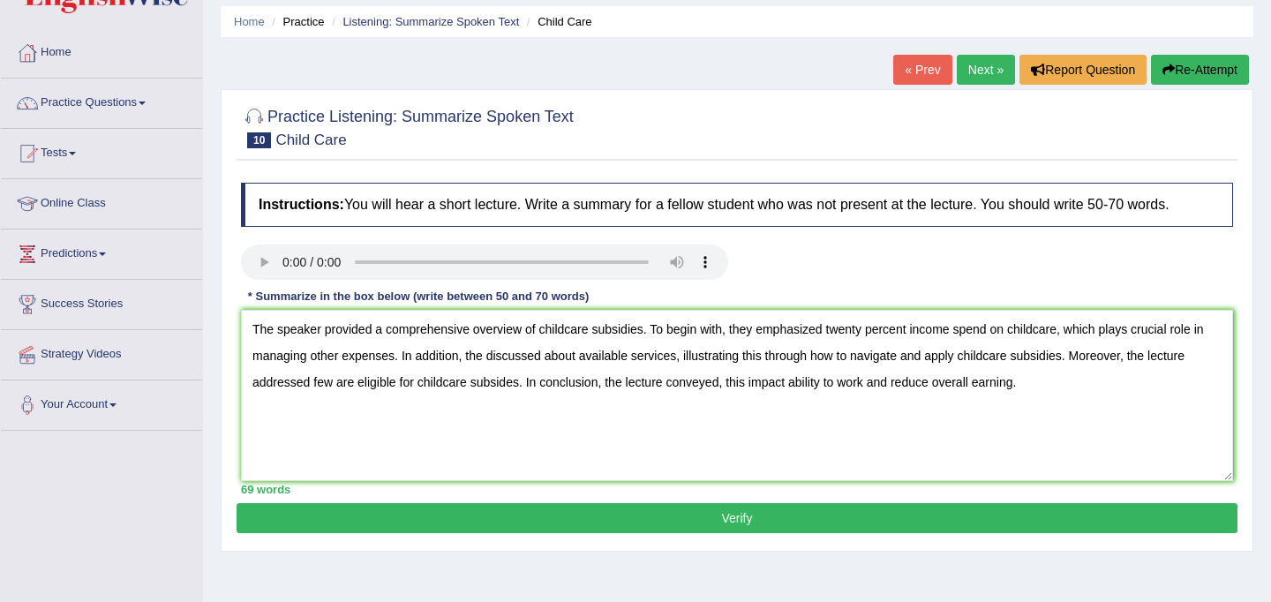
click at [750, 518] on button "Verify" at bounding box center [737, 518] width 1001 height 30
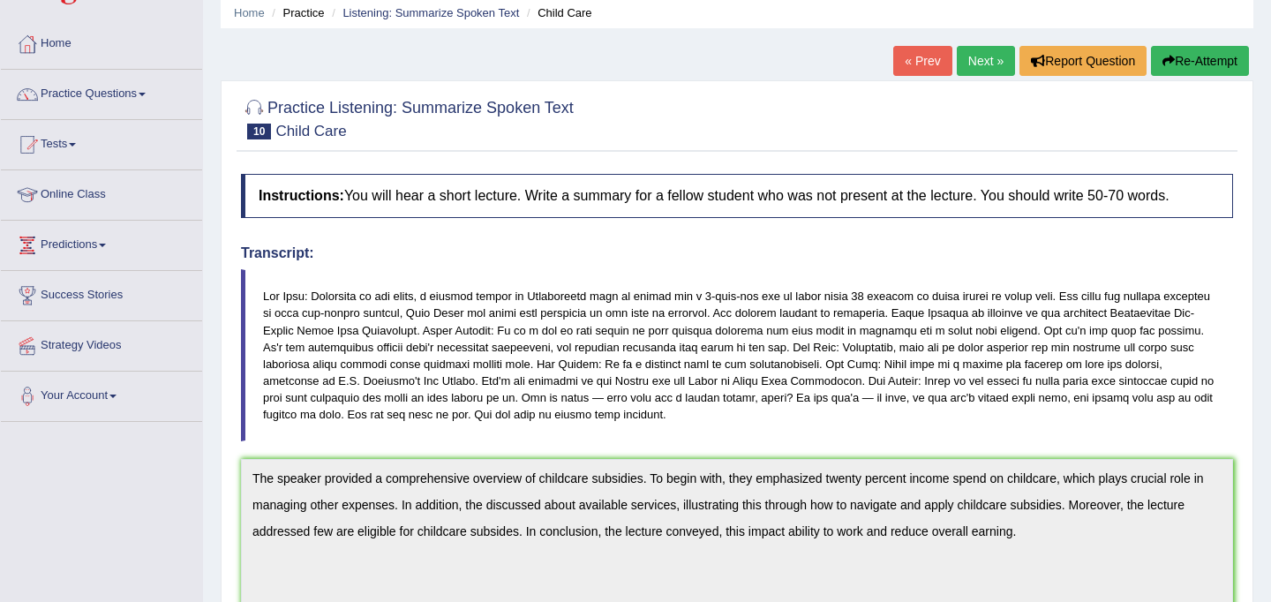
scroll to position [0, 0]
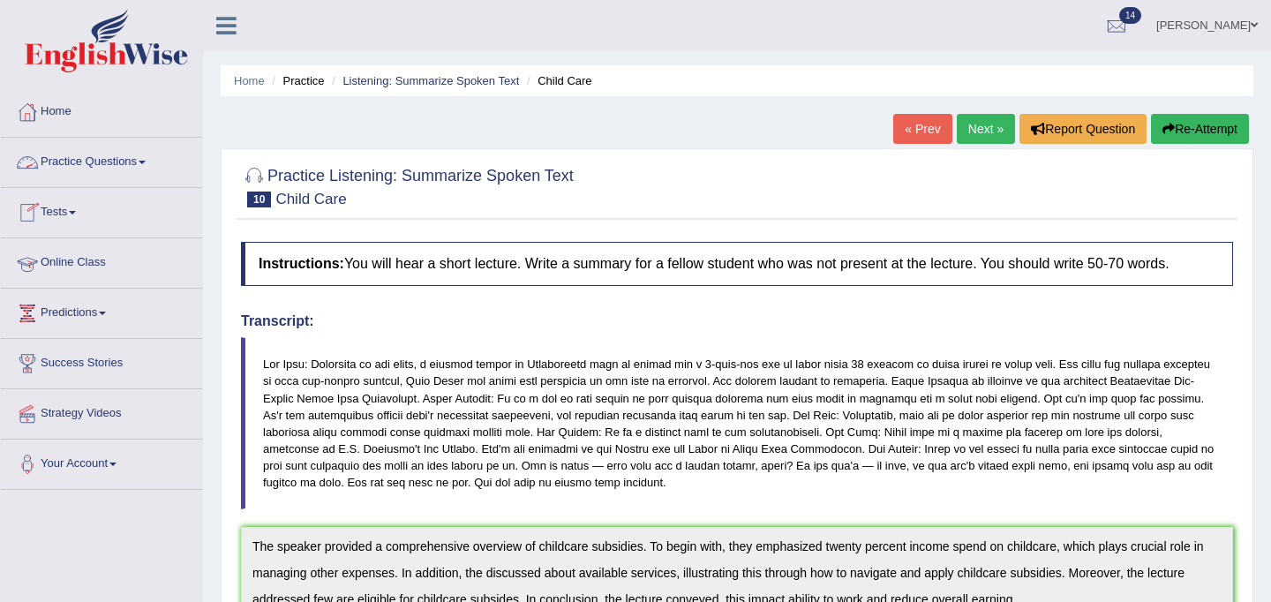
click at [100, 263] on link "Online Class" at bounding box center [101, 260] width 201 height 44
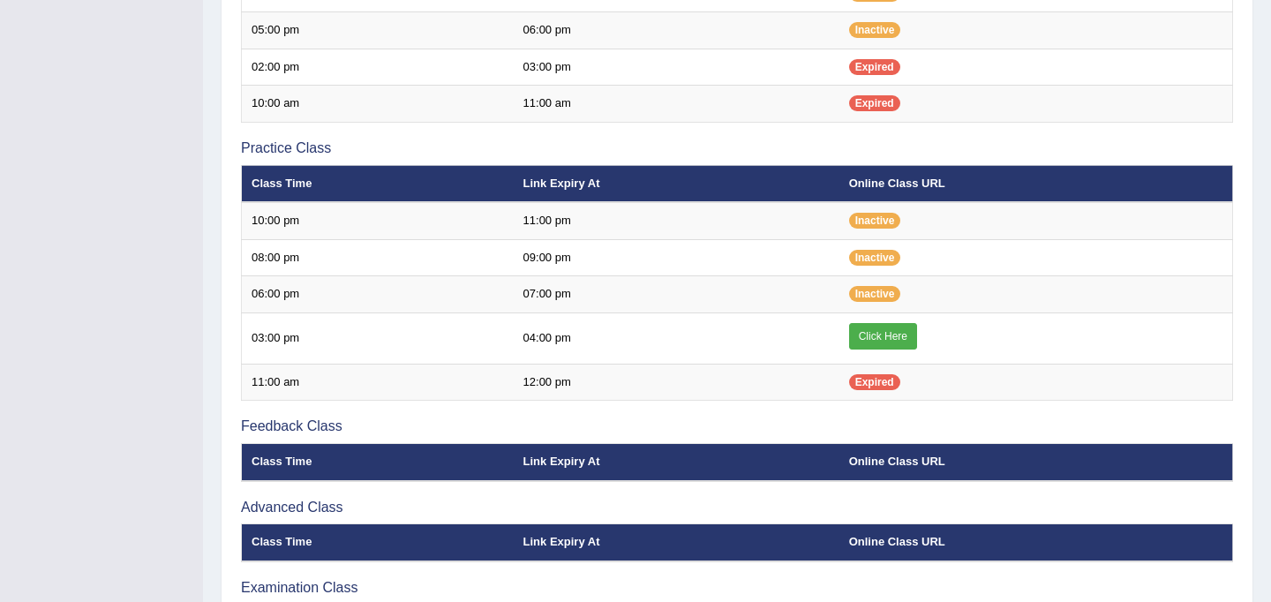
scroll to position [479, 0]
